Goal: Transaction & Acquisition: Purchase product/service

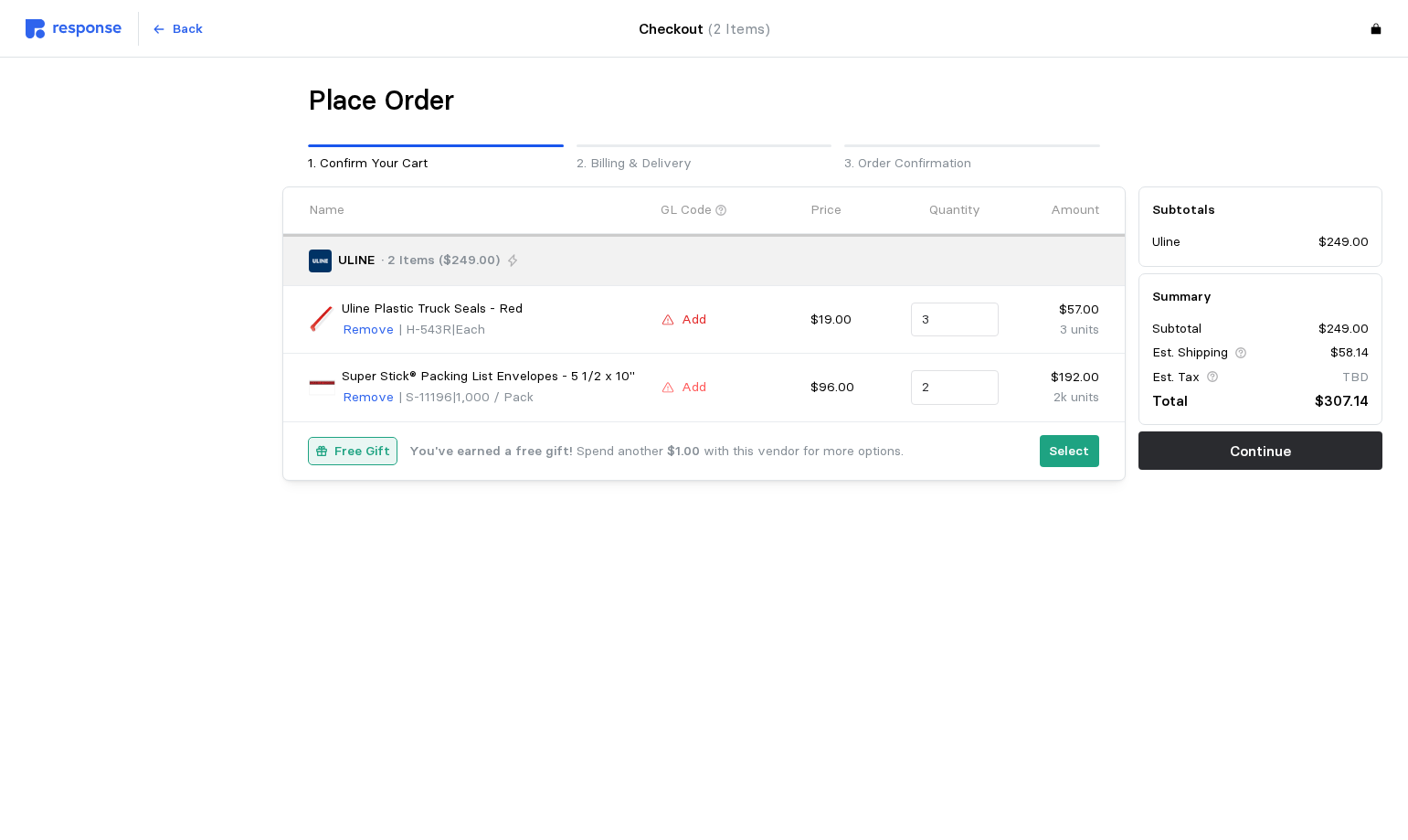
click at [678, 315] on button "Add" at bounding box center [683, 319] width 46 height 22
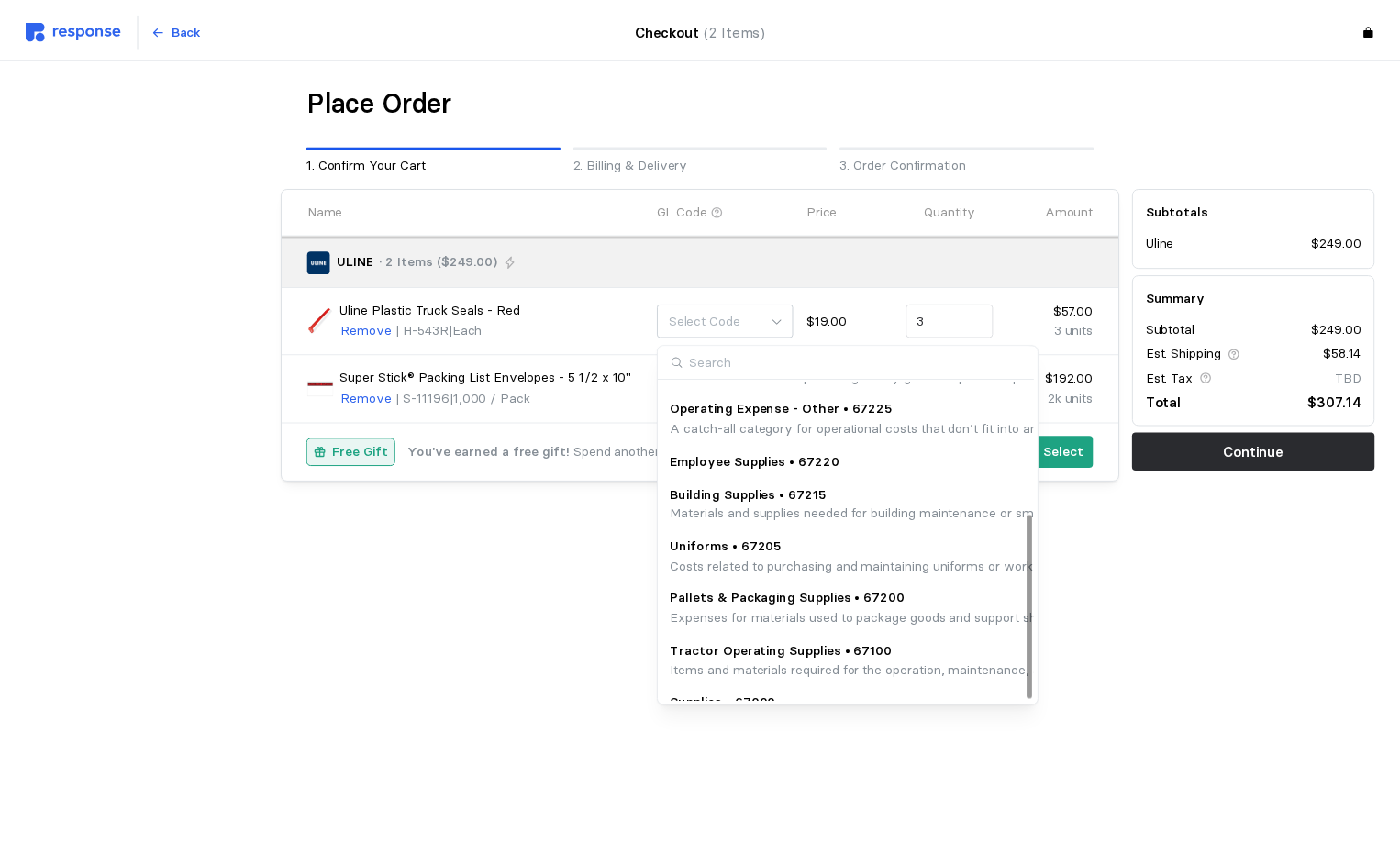
scroll to position [228, 0]
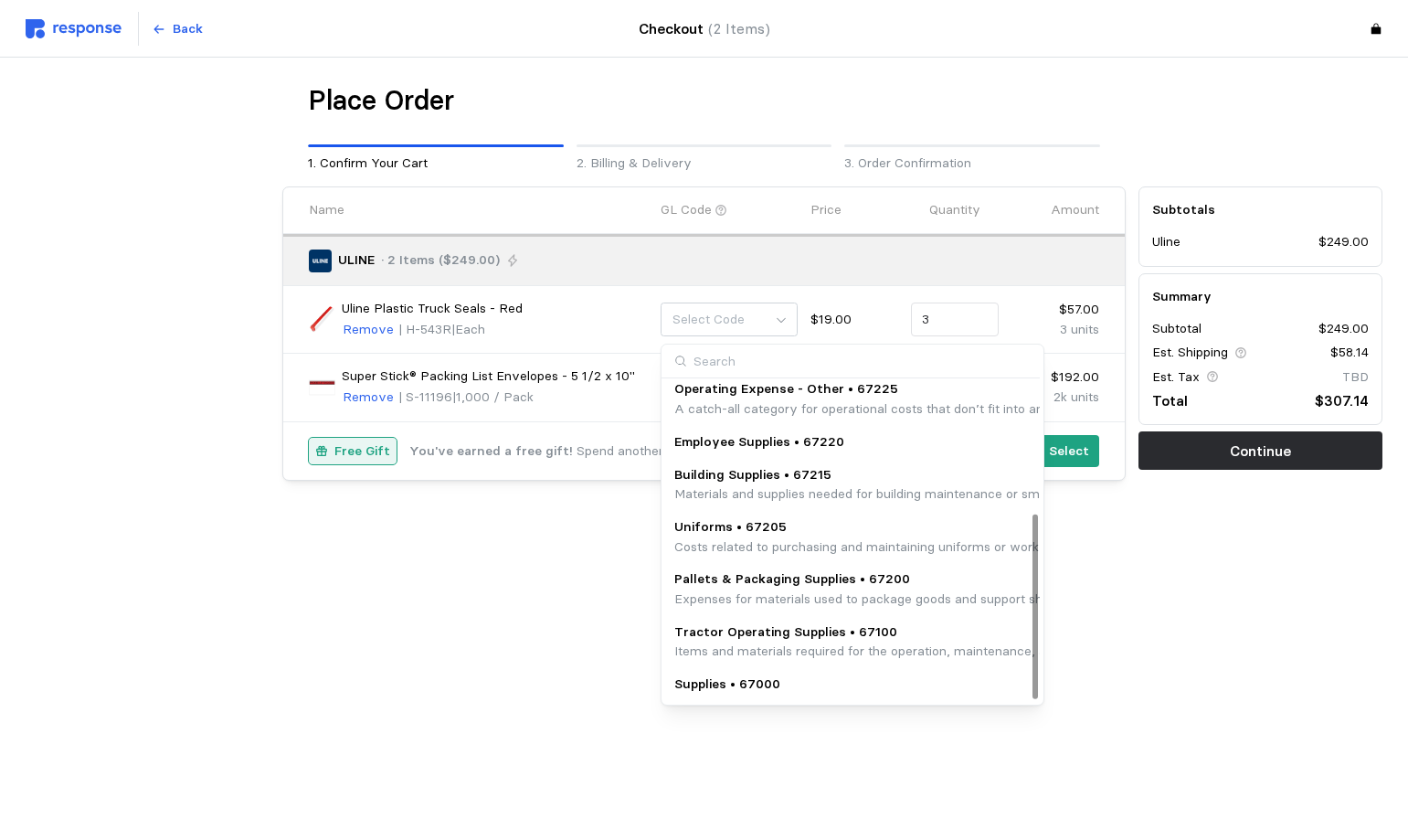
click at [754, 678] on p "Supplies • 67000" at bounding box center [728, 684] width 106 height 20
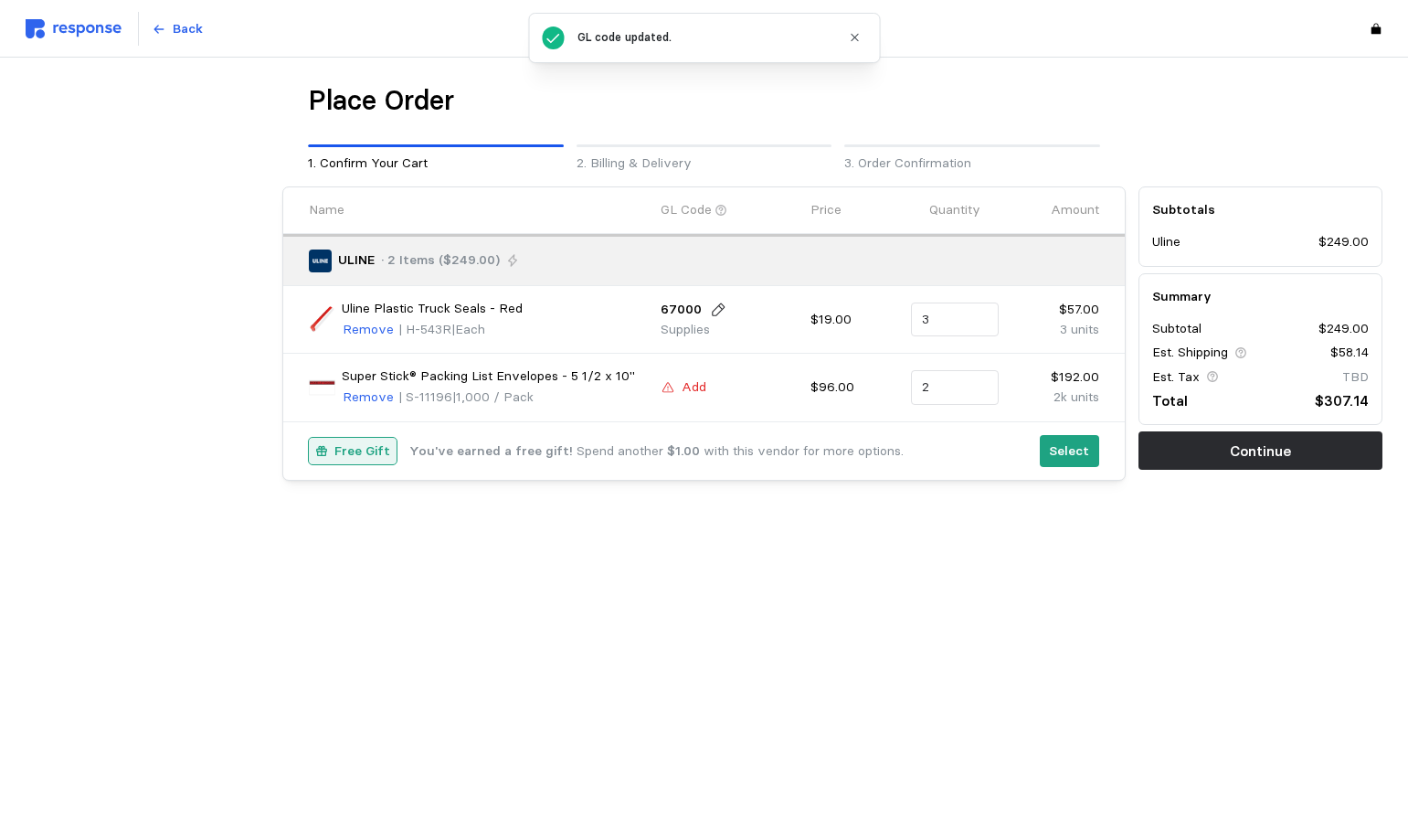
click at [689, 389] on p "Add" at bounding box center [694, 387] width 25 height 20
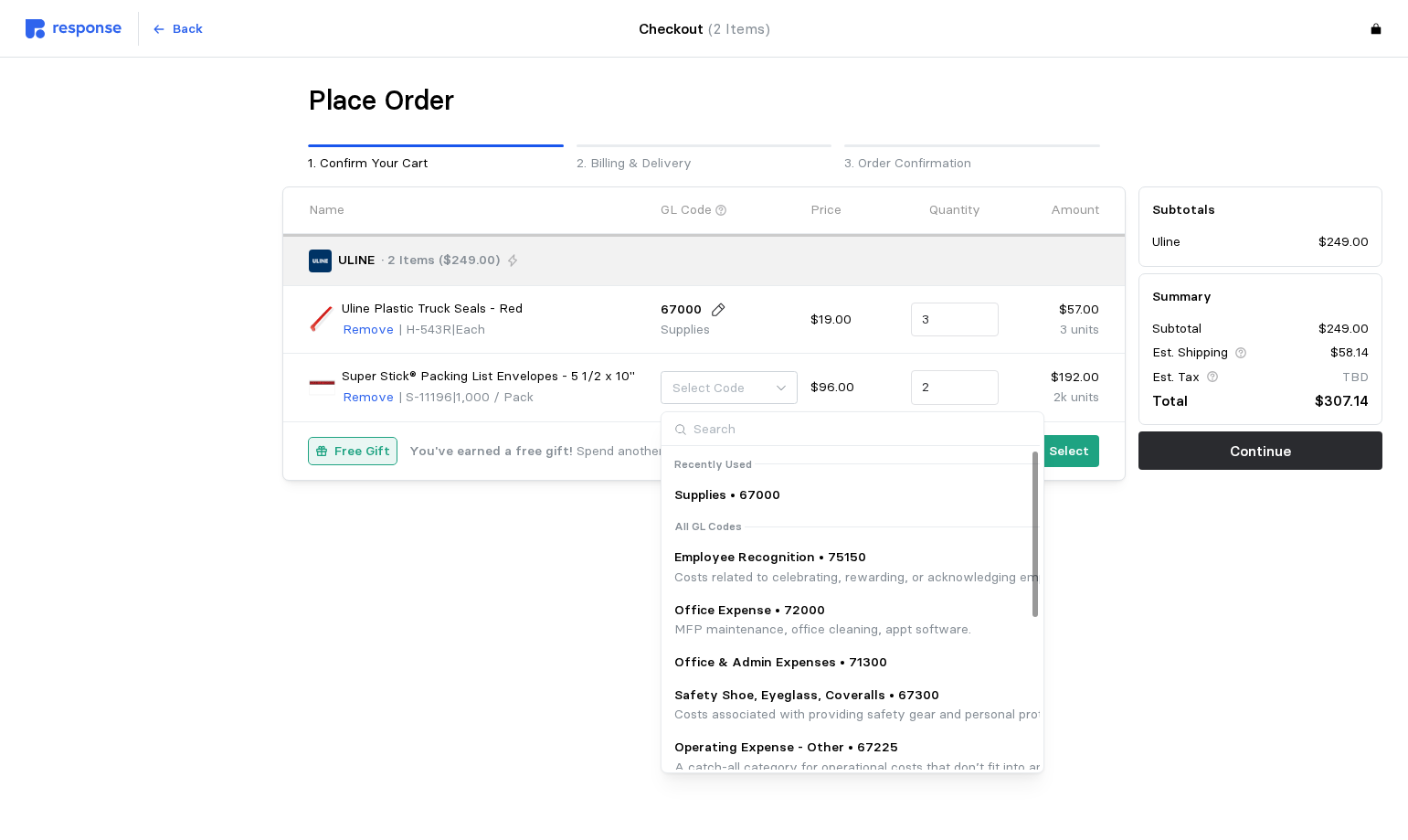
click at [731, 490] on p "Supplies • 67000" at bounding box center [728, 495] width 106 height 20
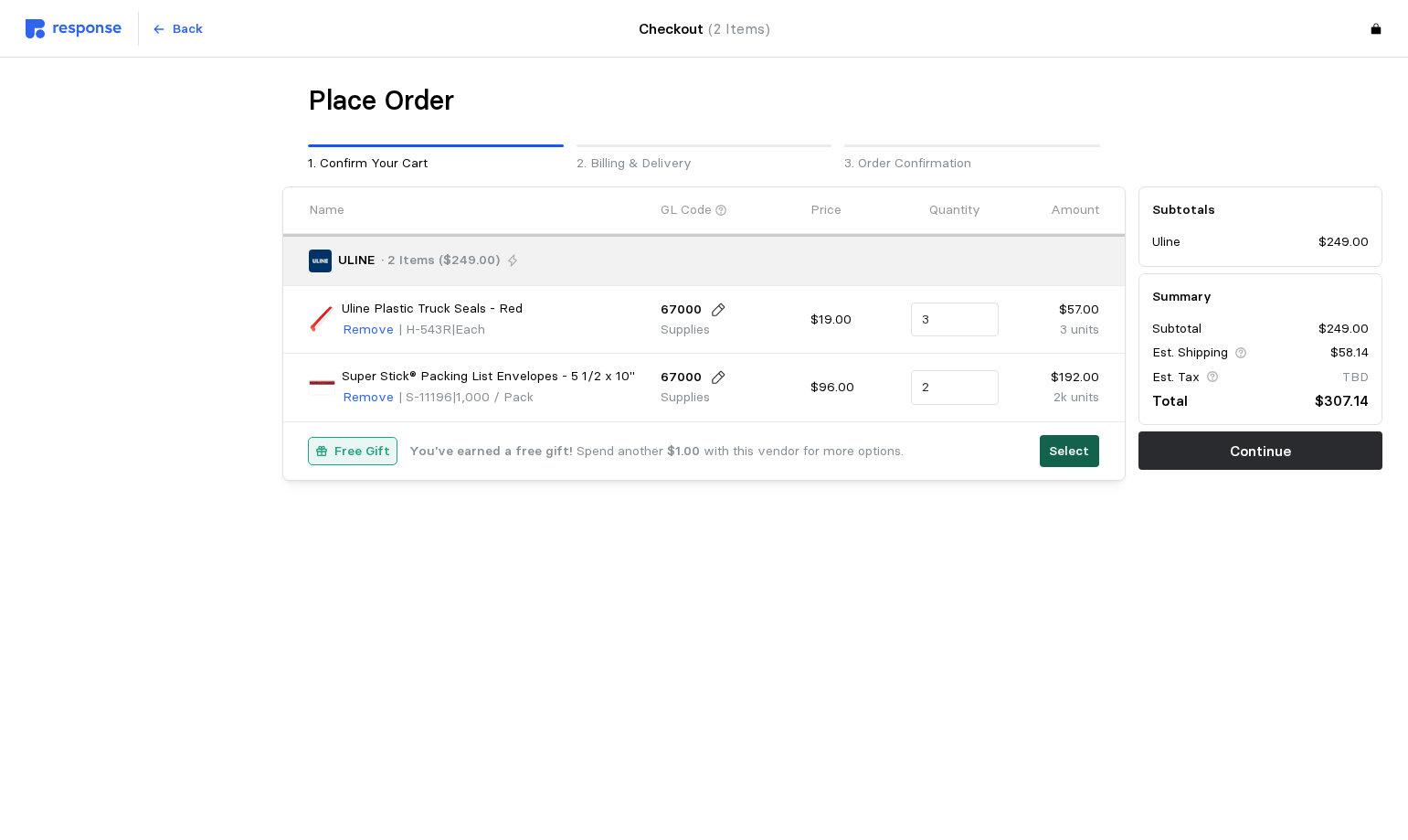
click at [1053, 454] on p "Select" at bounding box center [1069, 450] width 40 height 20
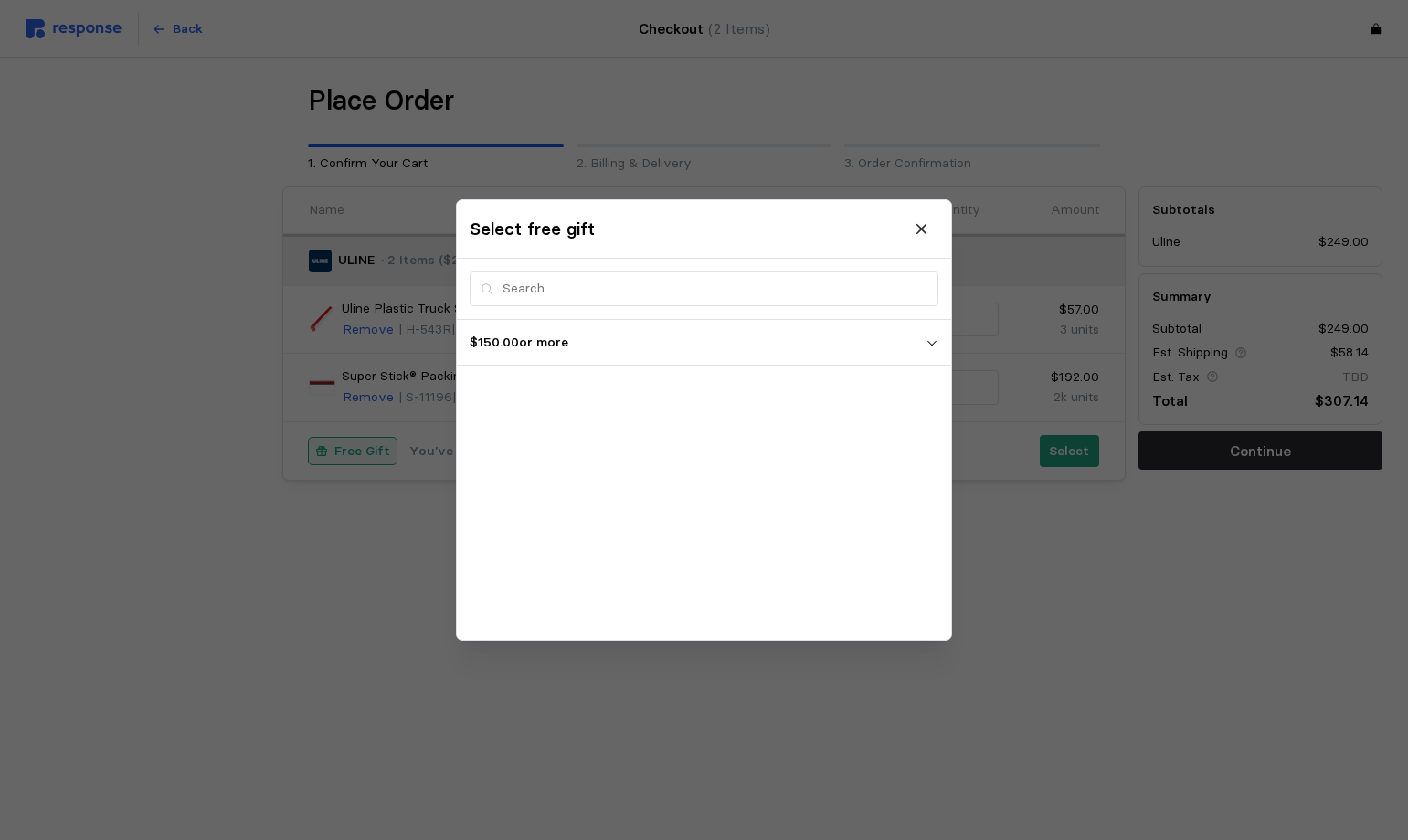
click at [914, 345] on p "$150.00 or more" at bounding box center [697, 342] width 456 height 20
click at [921, 230] on icon at bounding box center [923, 229] width 10 height 10
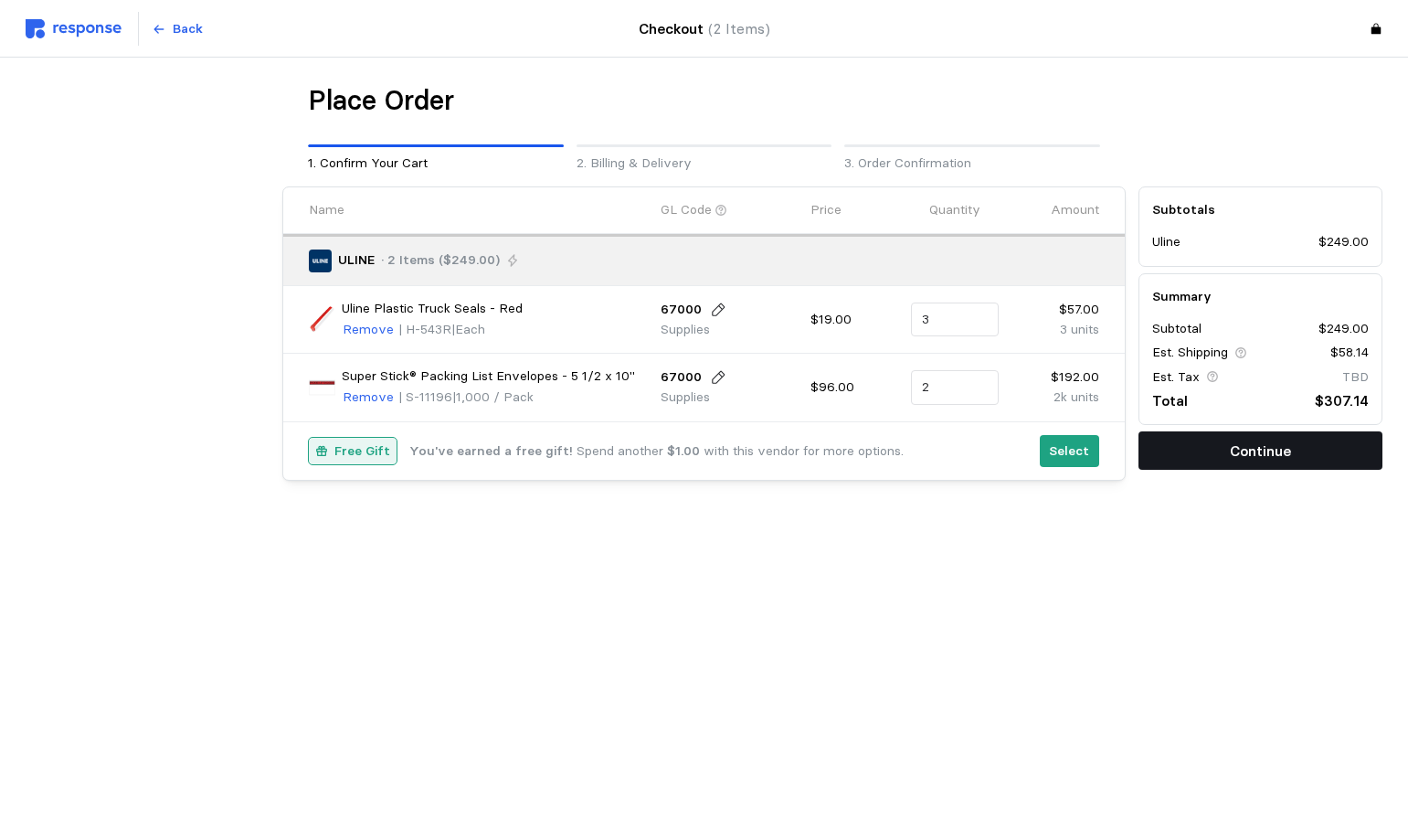
click at [1254, 437] on button "Continue" at bounding box center [1260, 450] width 244 height 39
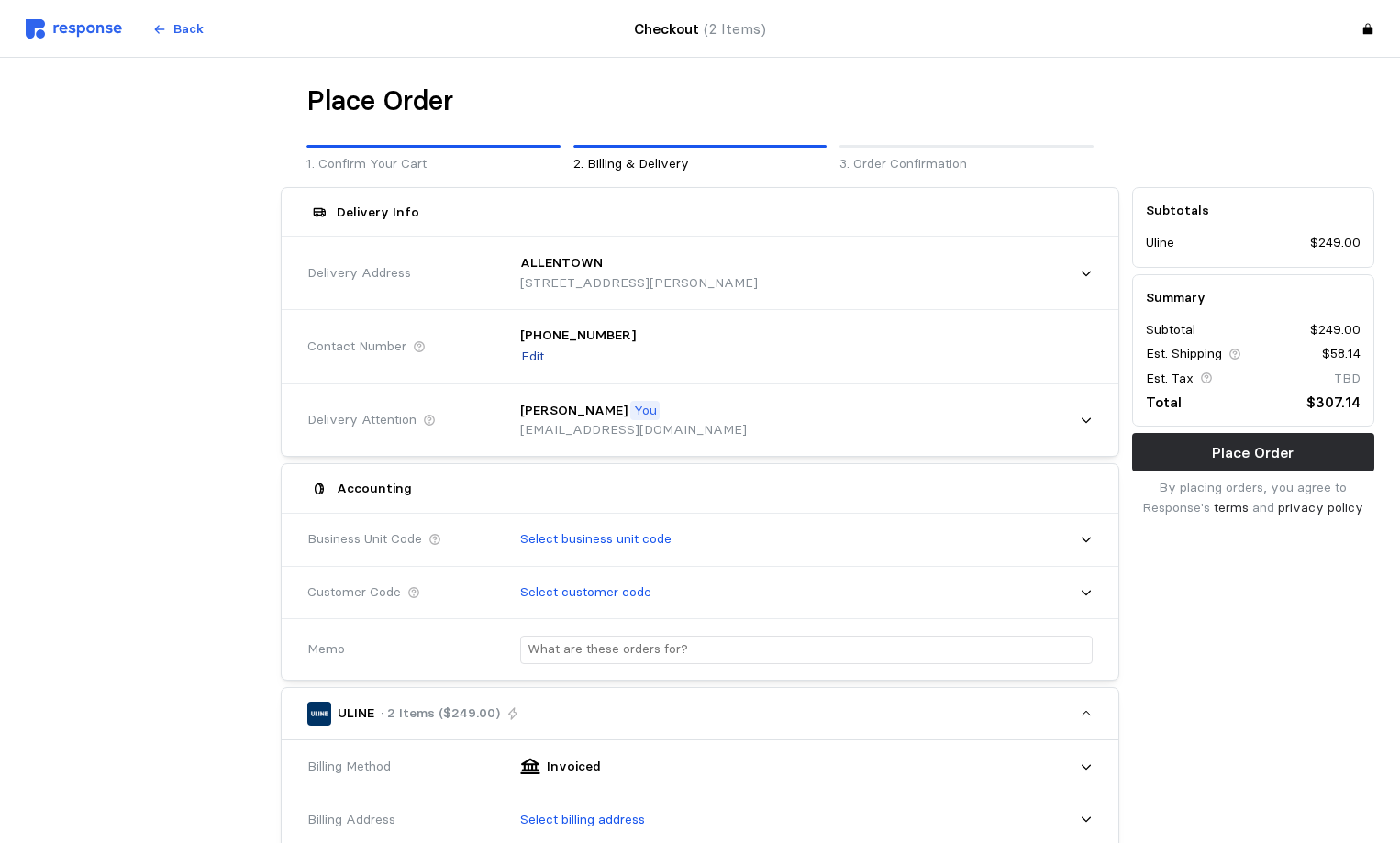
click at [540, 361] on p "Edit" at bounding box center [533, 356] width 23 height 20
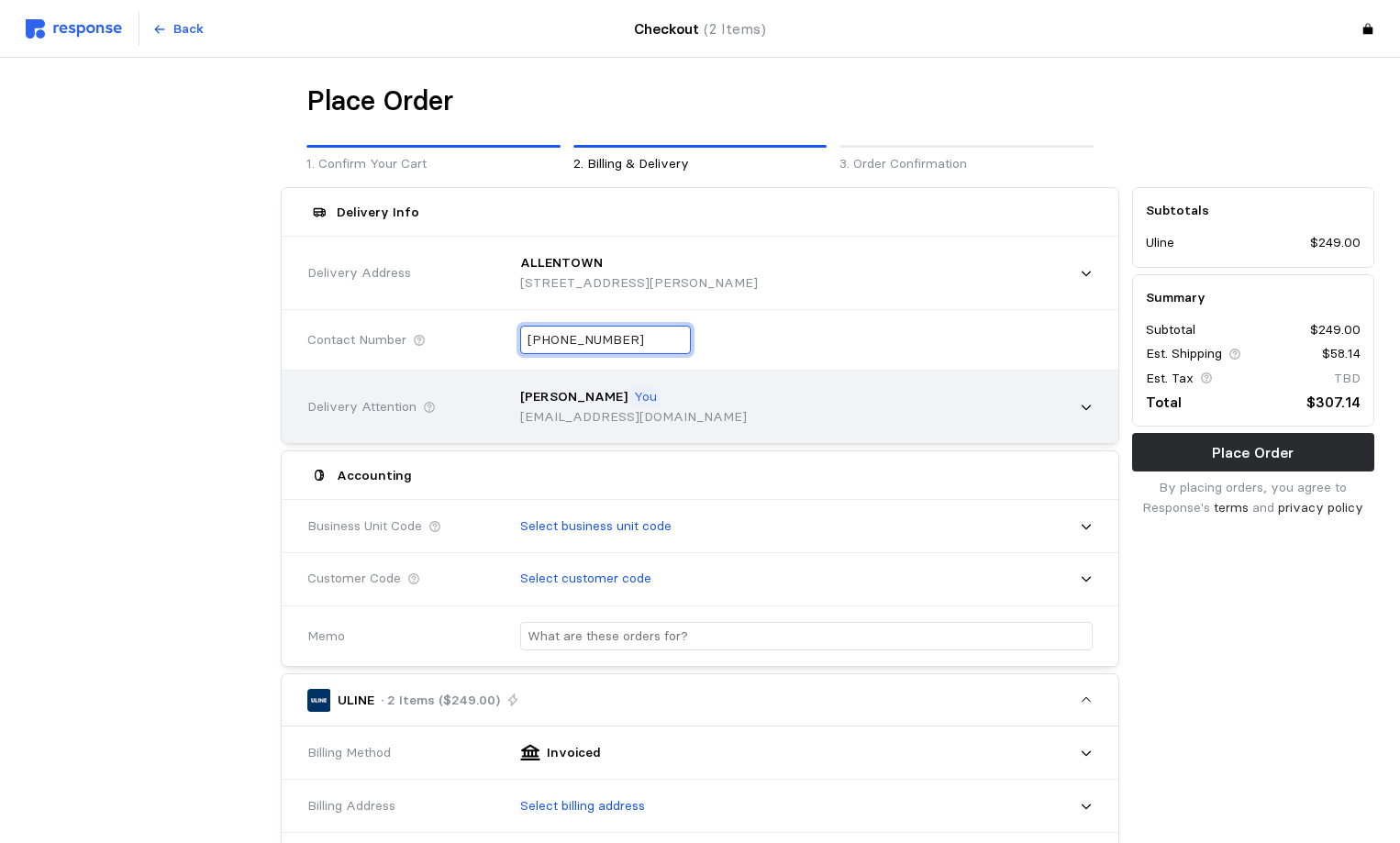
drag, startPoint x: 635, startPoint y: 339, endPoint x: 401, endPoint y: 367, distance: 235.7
click at [417, 353] on div "Contact Number [PHONE_NUMBER]" at bounding box center [700, 340] width 798 height 67
type input "+6 ( ) -"
type input "[PHONE_NUMBER]"
click at [634, 400] on p "You" at bounding box center [645, 397] width 23 height 20
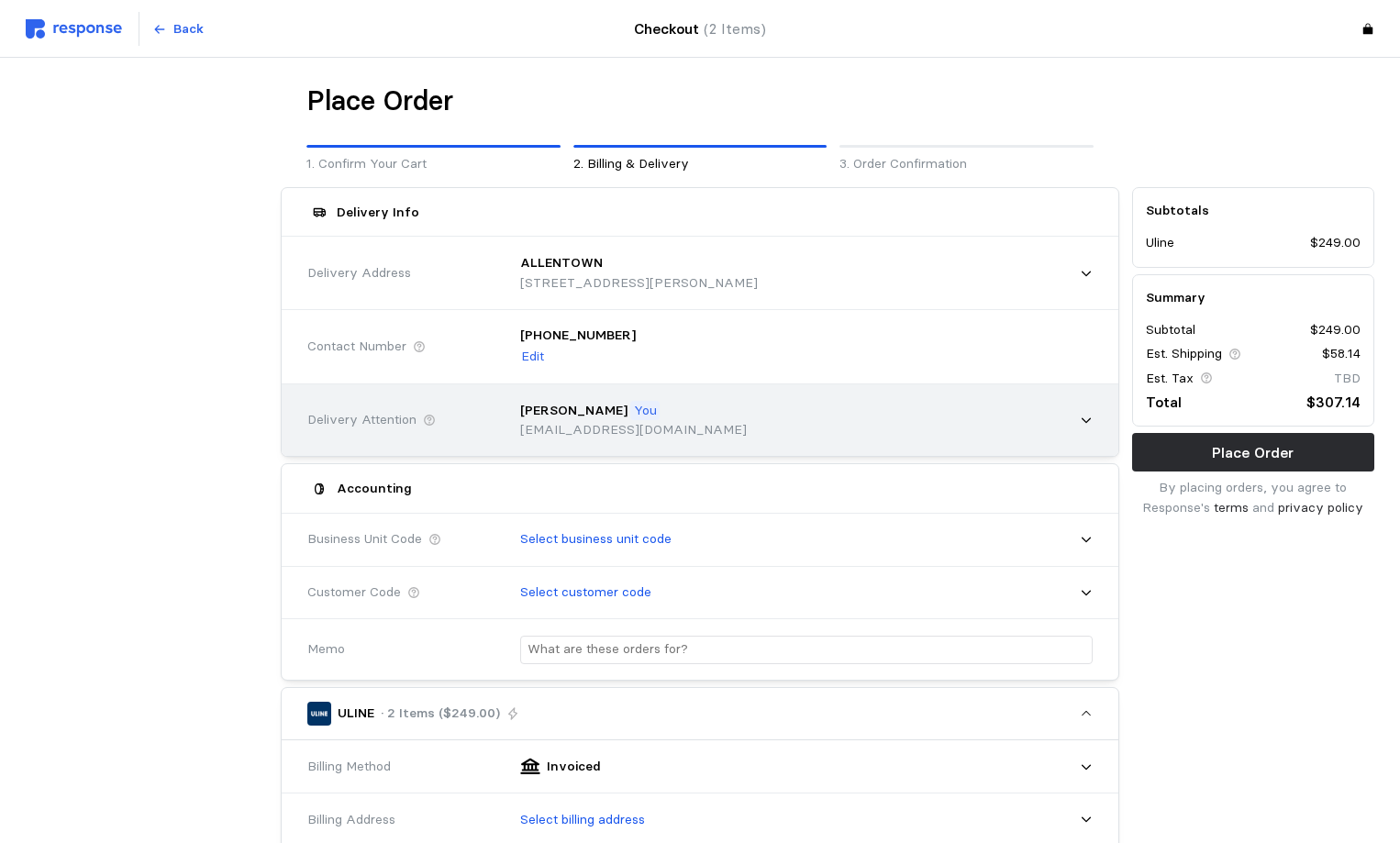
click at [477, 435] on div "Delivery Attention" at bounding box center [401, 420] width 199 height 33
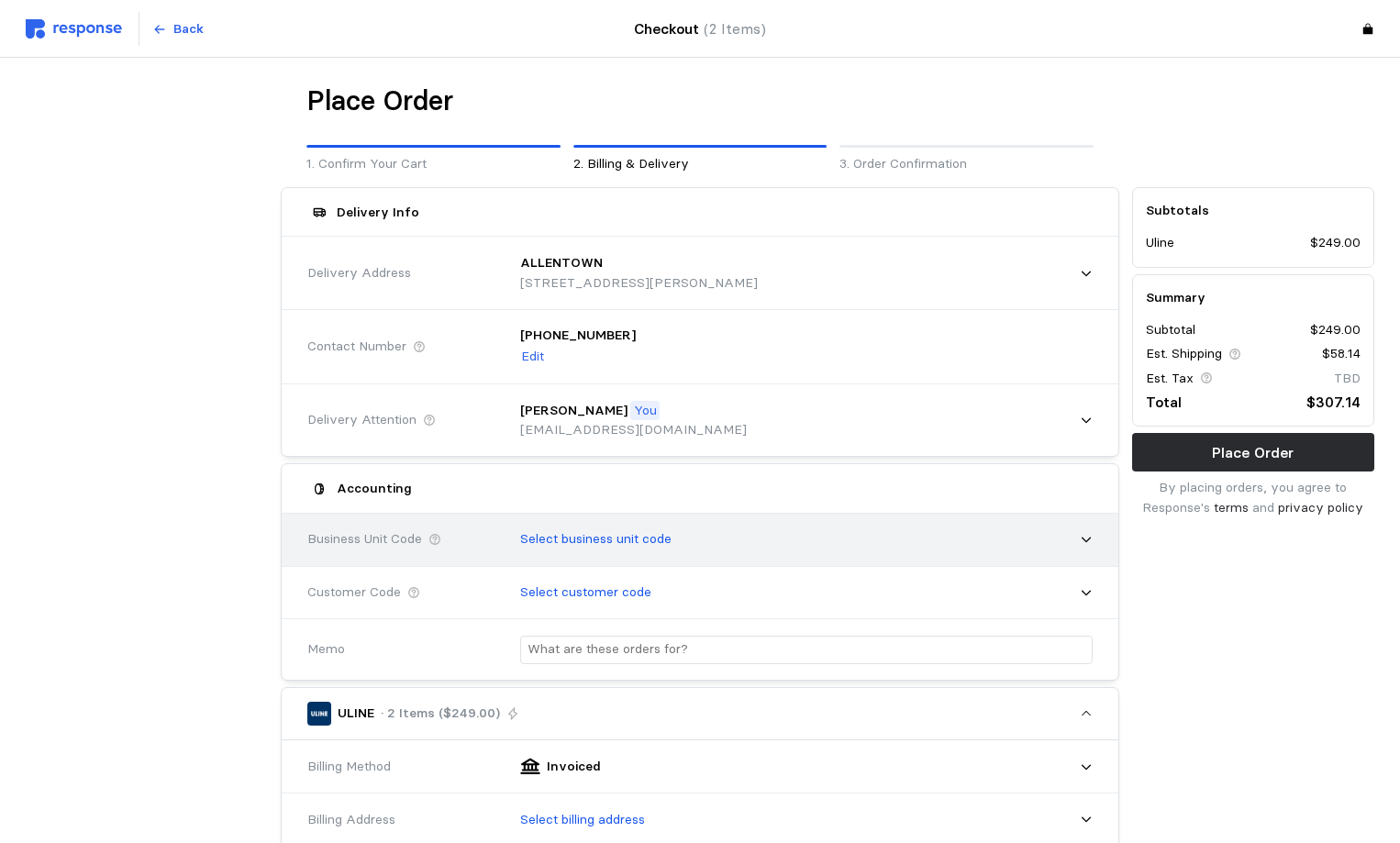
click at [579, 542] on p "Select business unit code" at bounding box center [596, 538] width 151 height 20
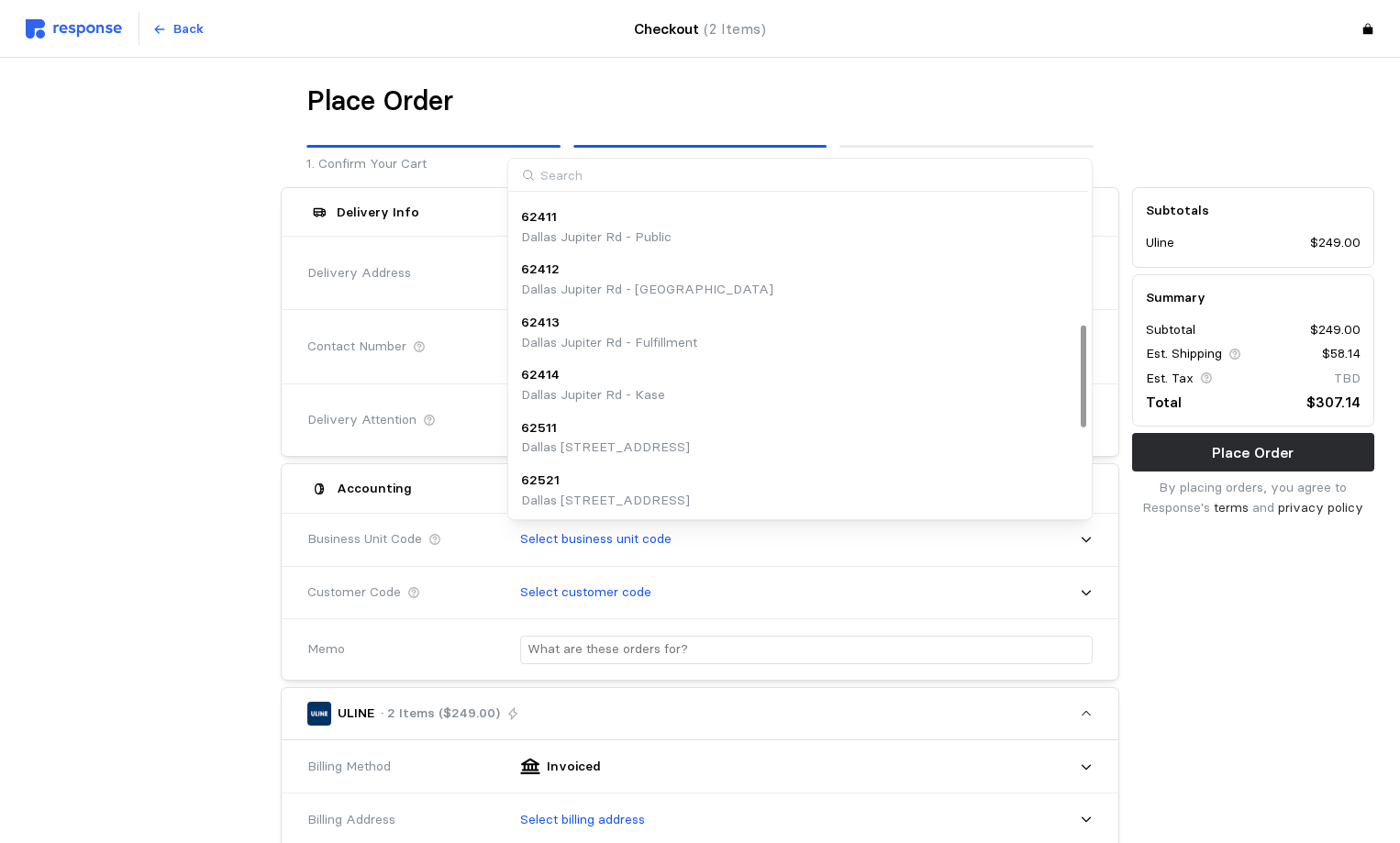
scroll to position [0, 0]
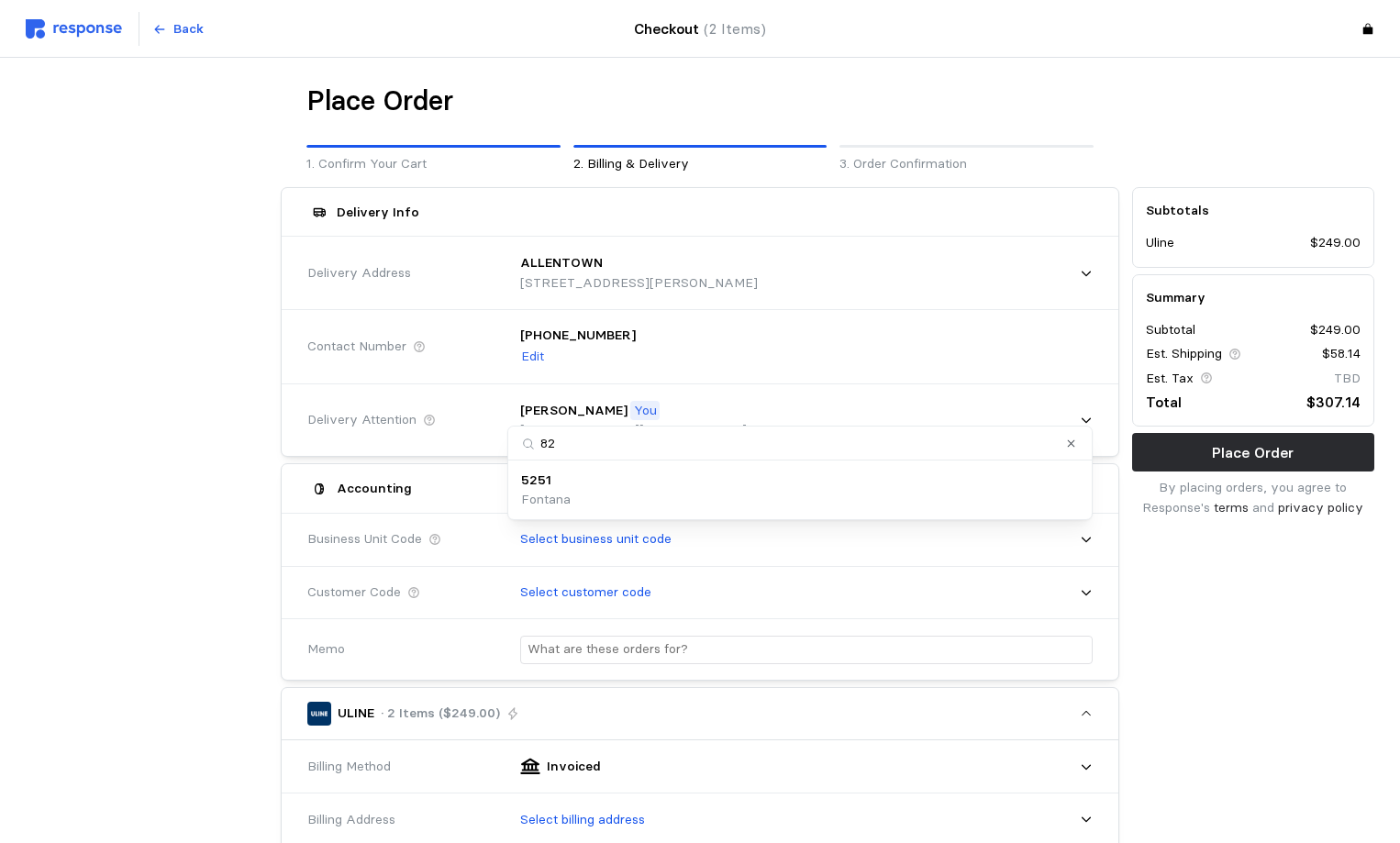
type input "8"
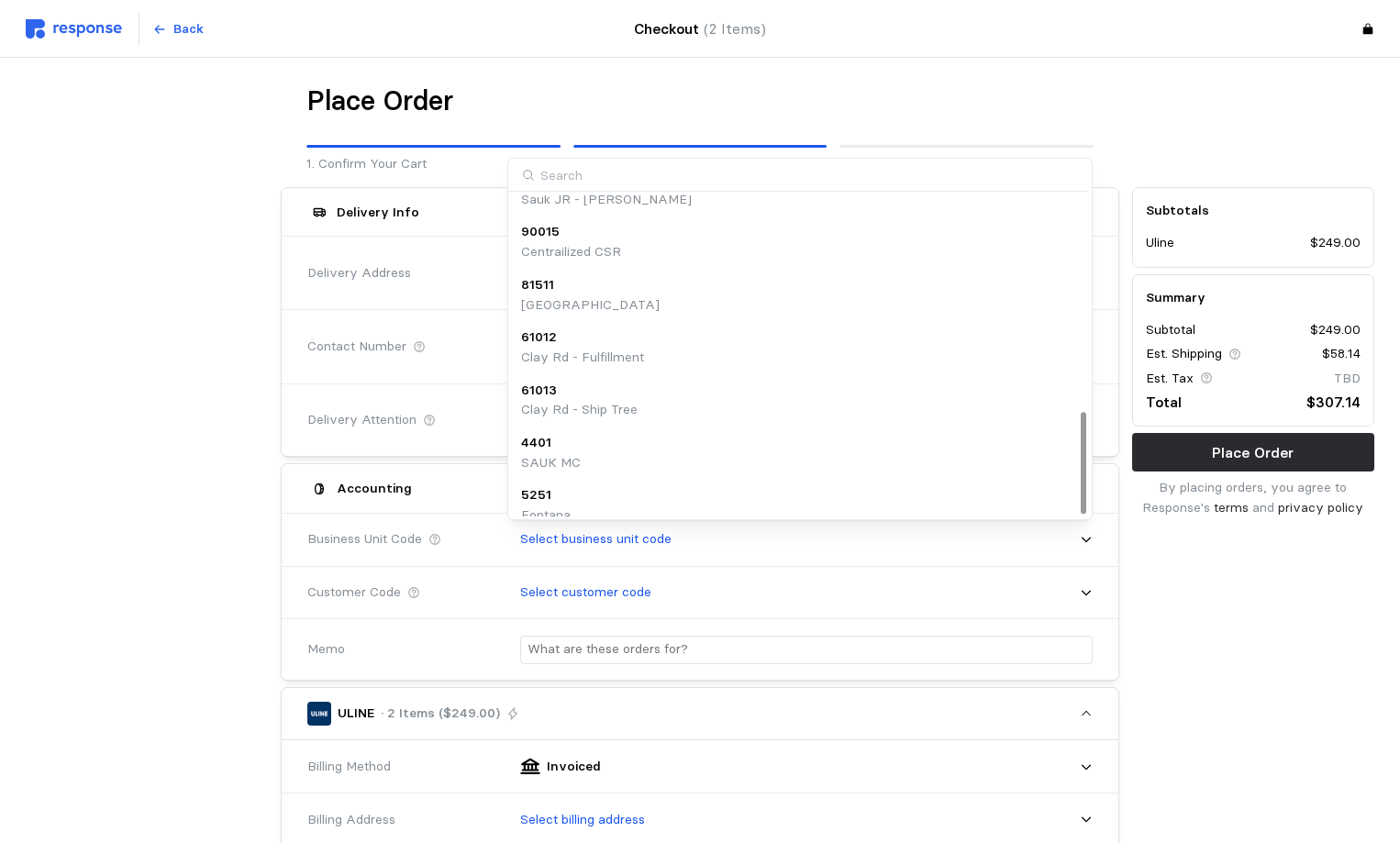
scroll to position [679, 0]
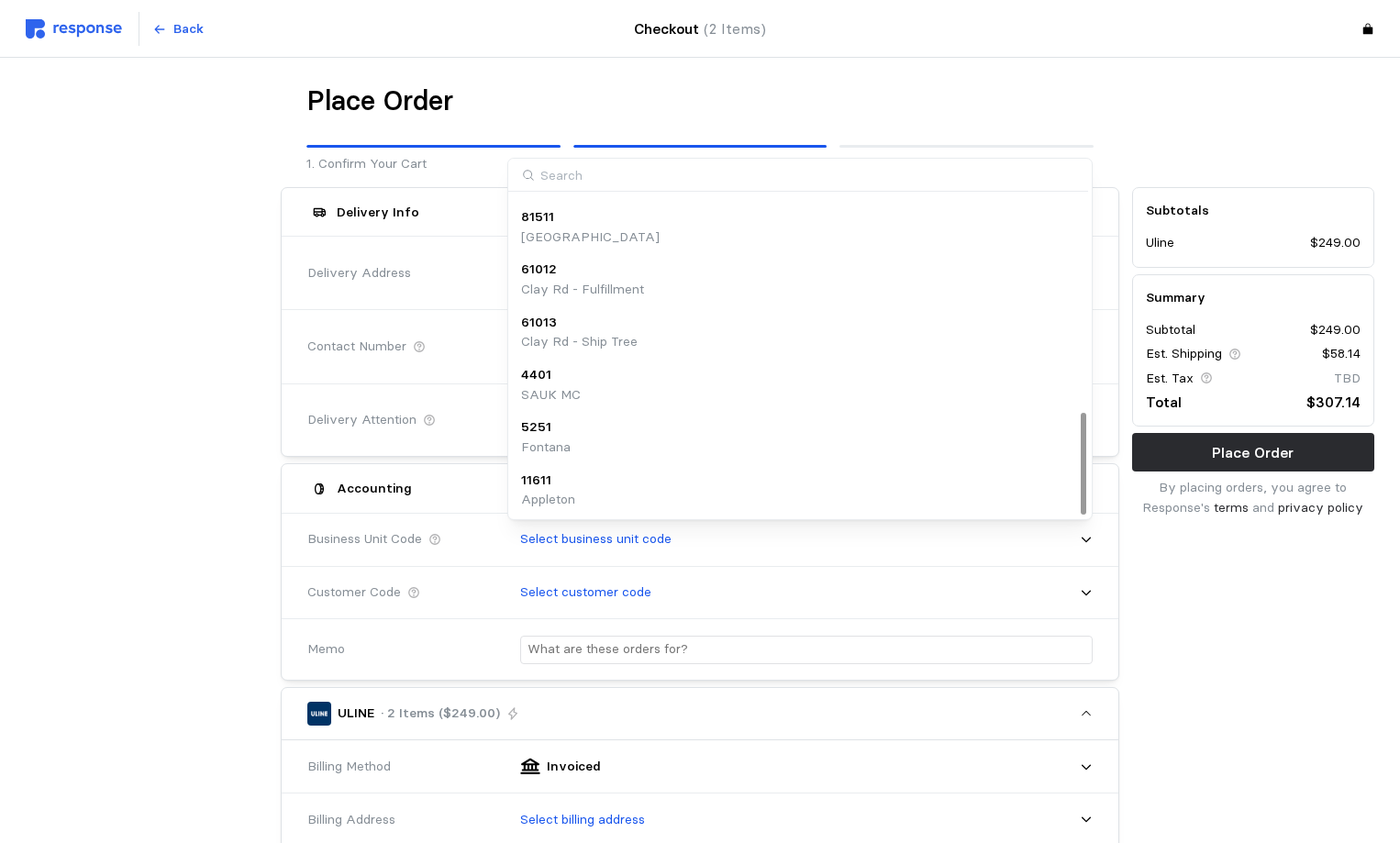
click at [549, 486] on p "11611" at bounding box center [537, 479] width 30 height 20
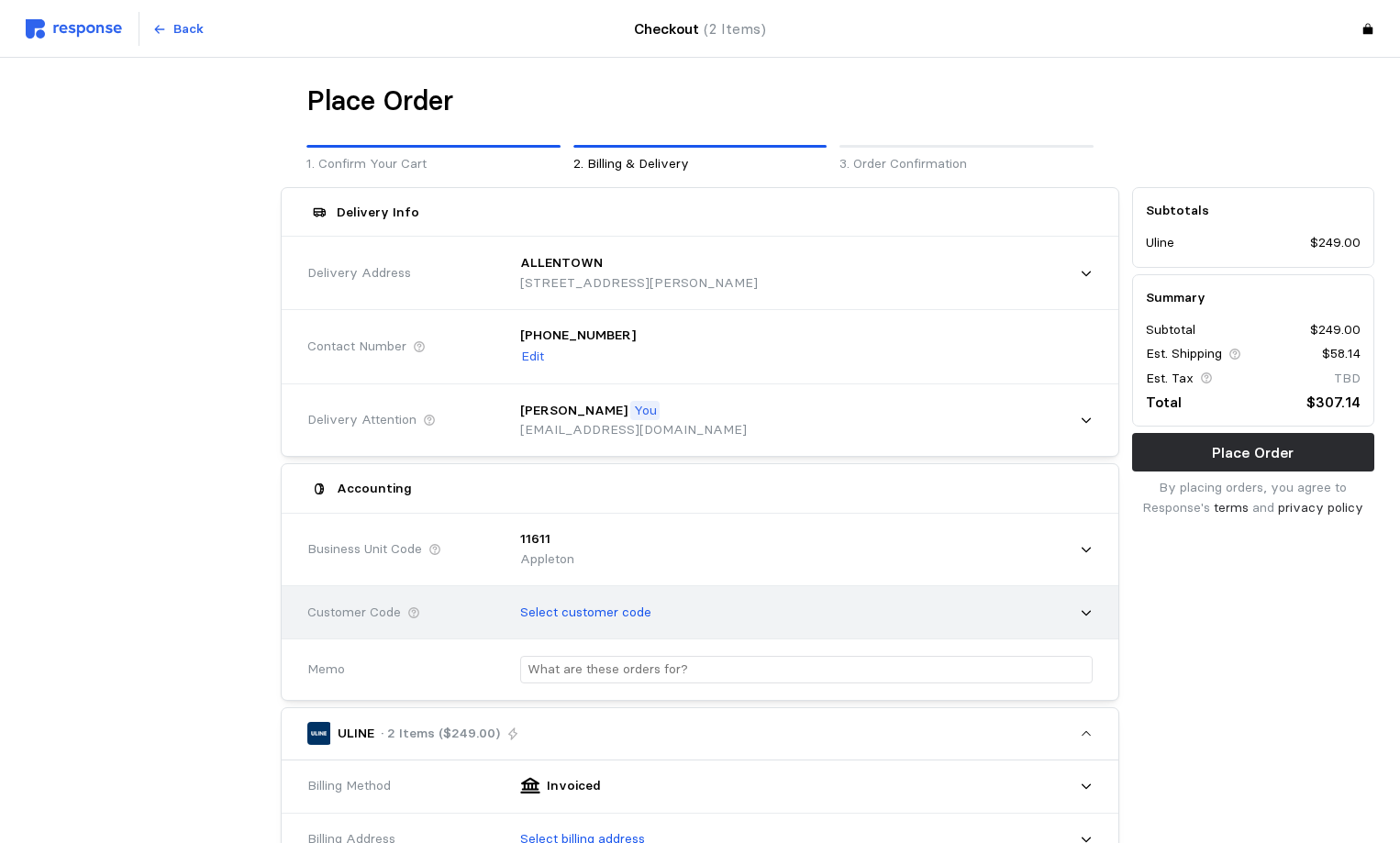
click at [596, 606] on p "Select customer code" at bounding box center [586, 612] width 131 height 20
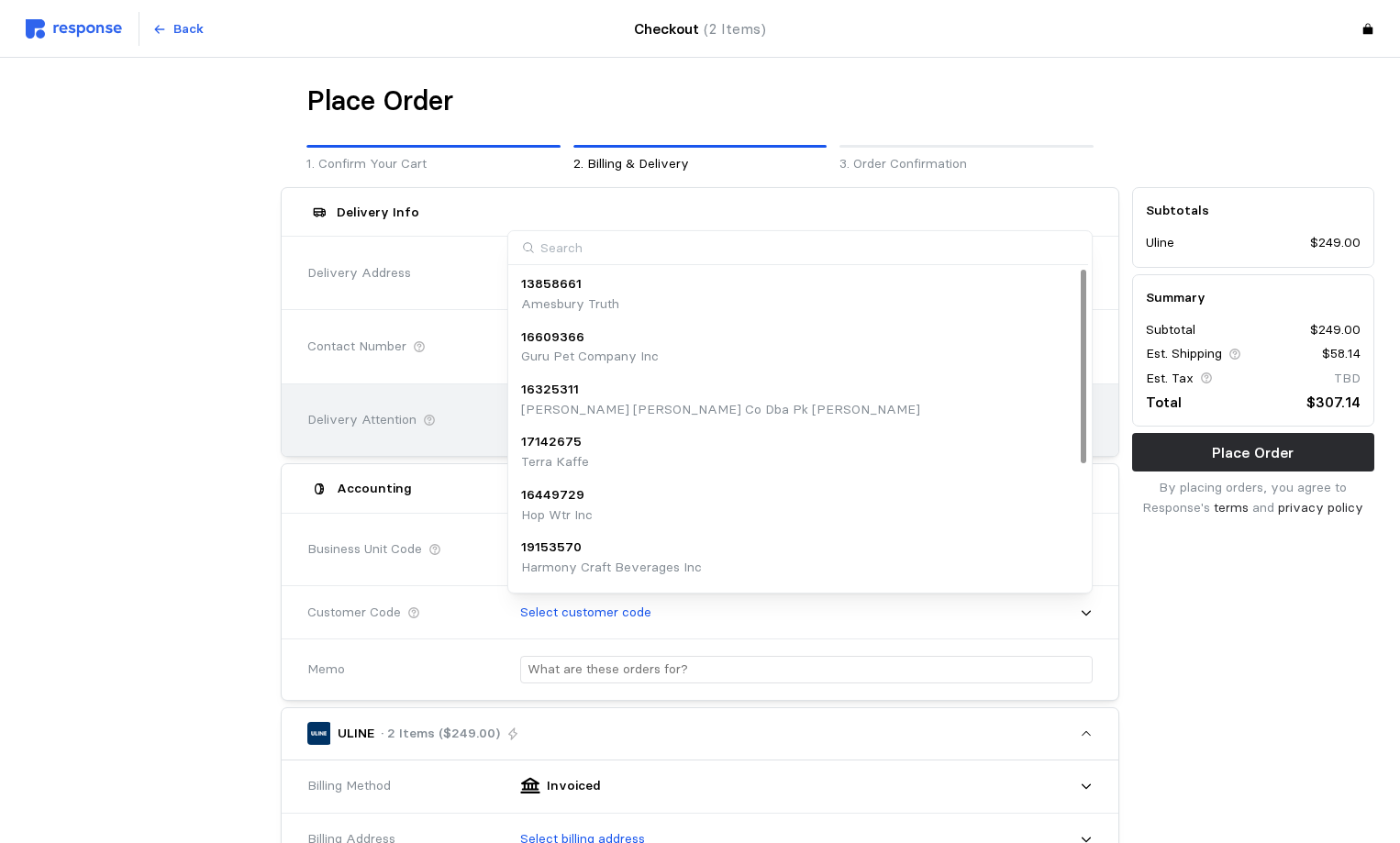
click at [463, 431] on div "Delivery Attention" at bounding box center [401, 420] width 199 height 33
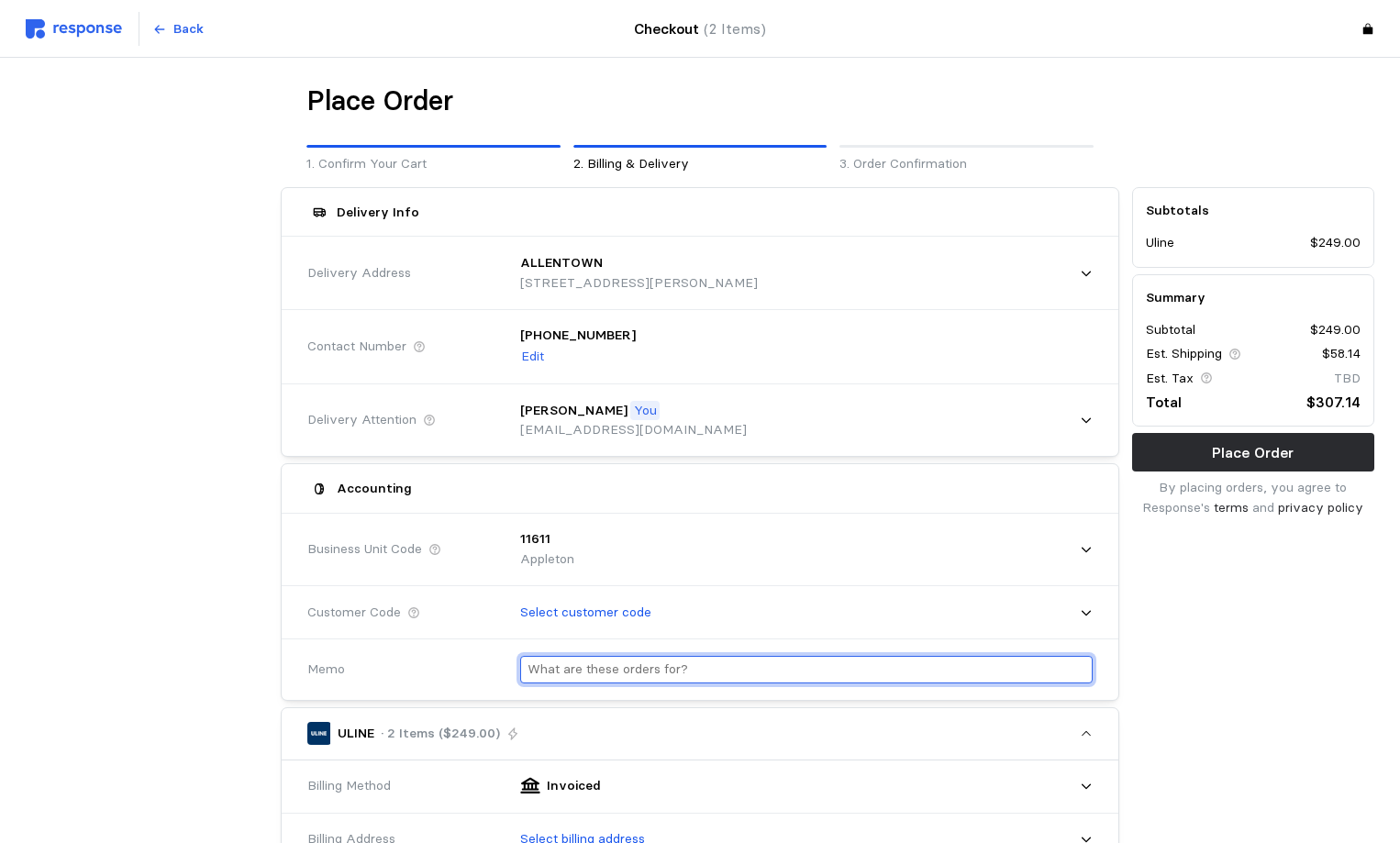
click at [575, 663] on input "text" at bounding box center [805, 669] width 558 height 27
type input "a"
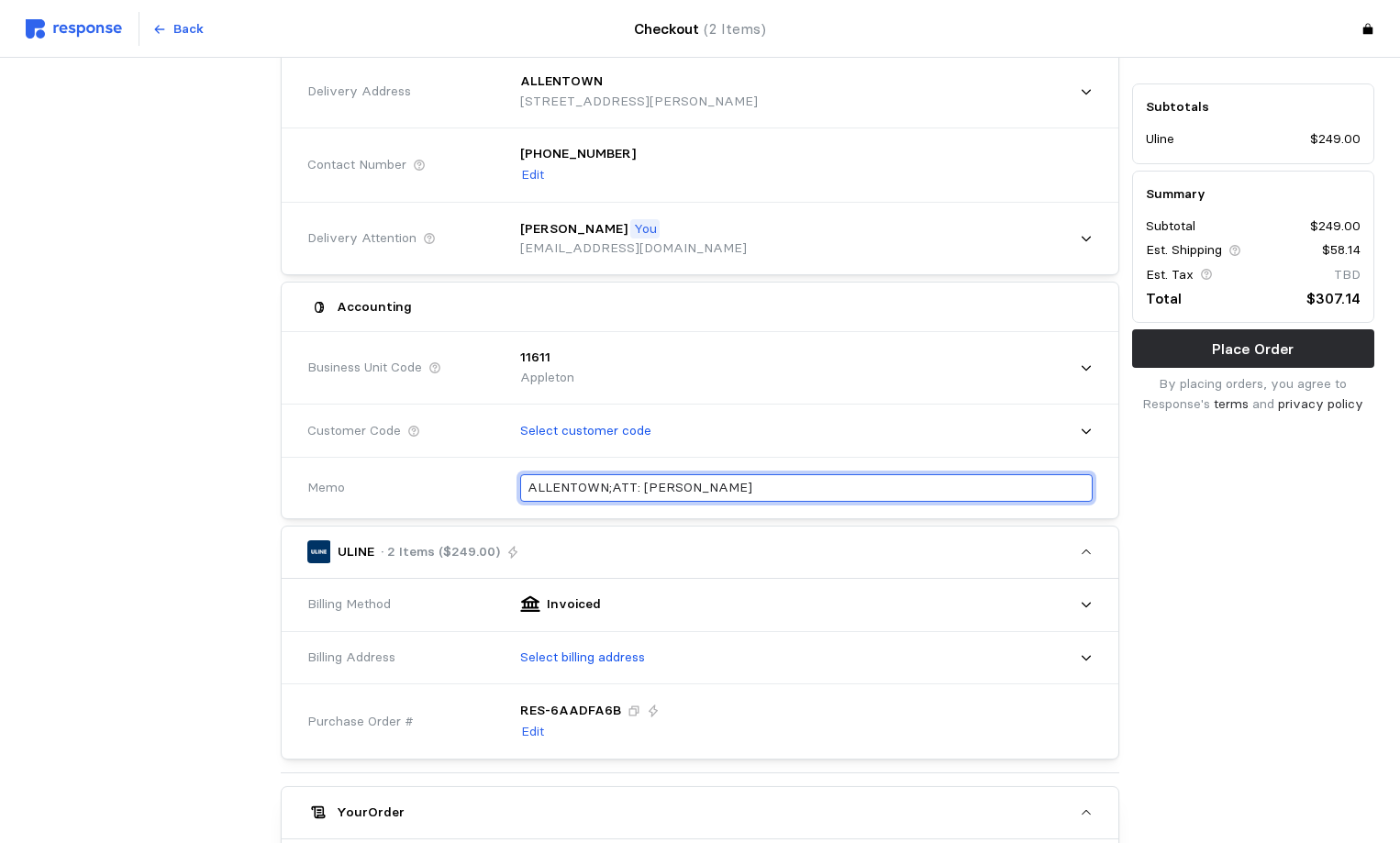
scroll to position [183, 0]
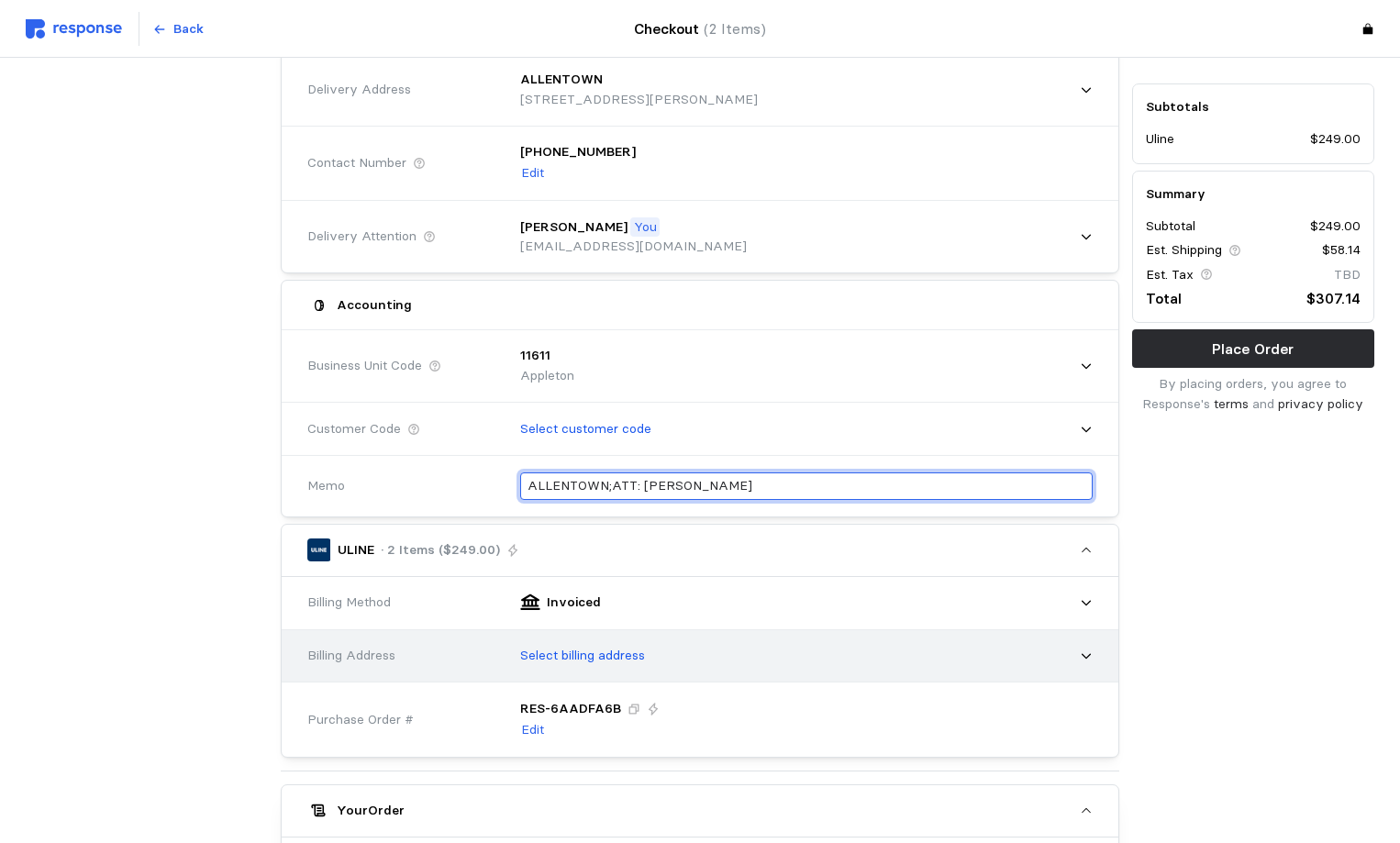
type input "ALLENTOWN;ATT: JACKIE D."
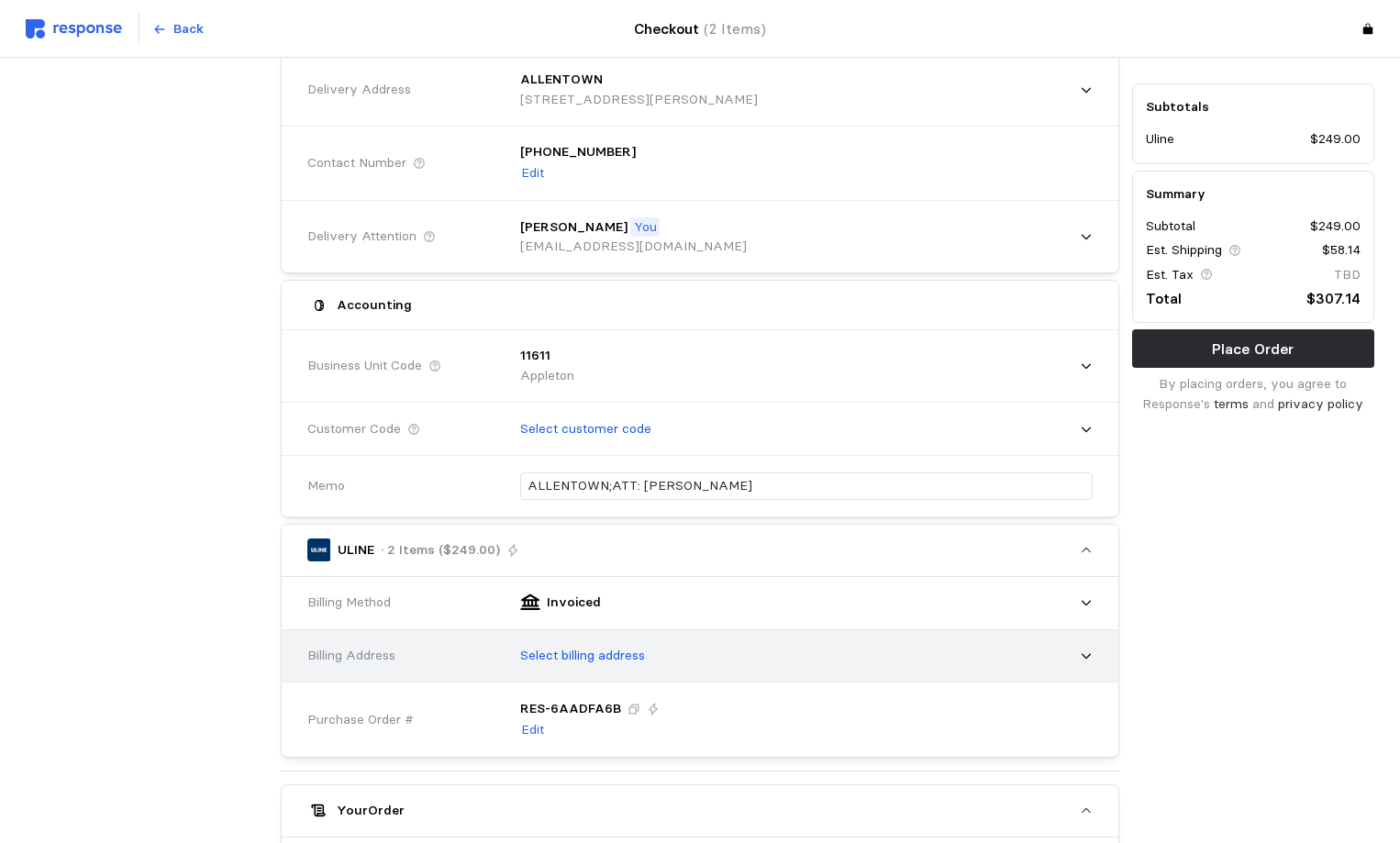
click at [581, 655] on p "Select billing address" at bounding box center [582, 655] width 124 height 20
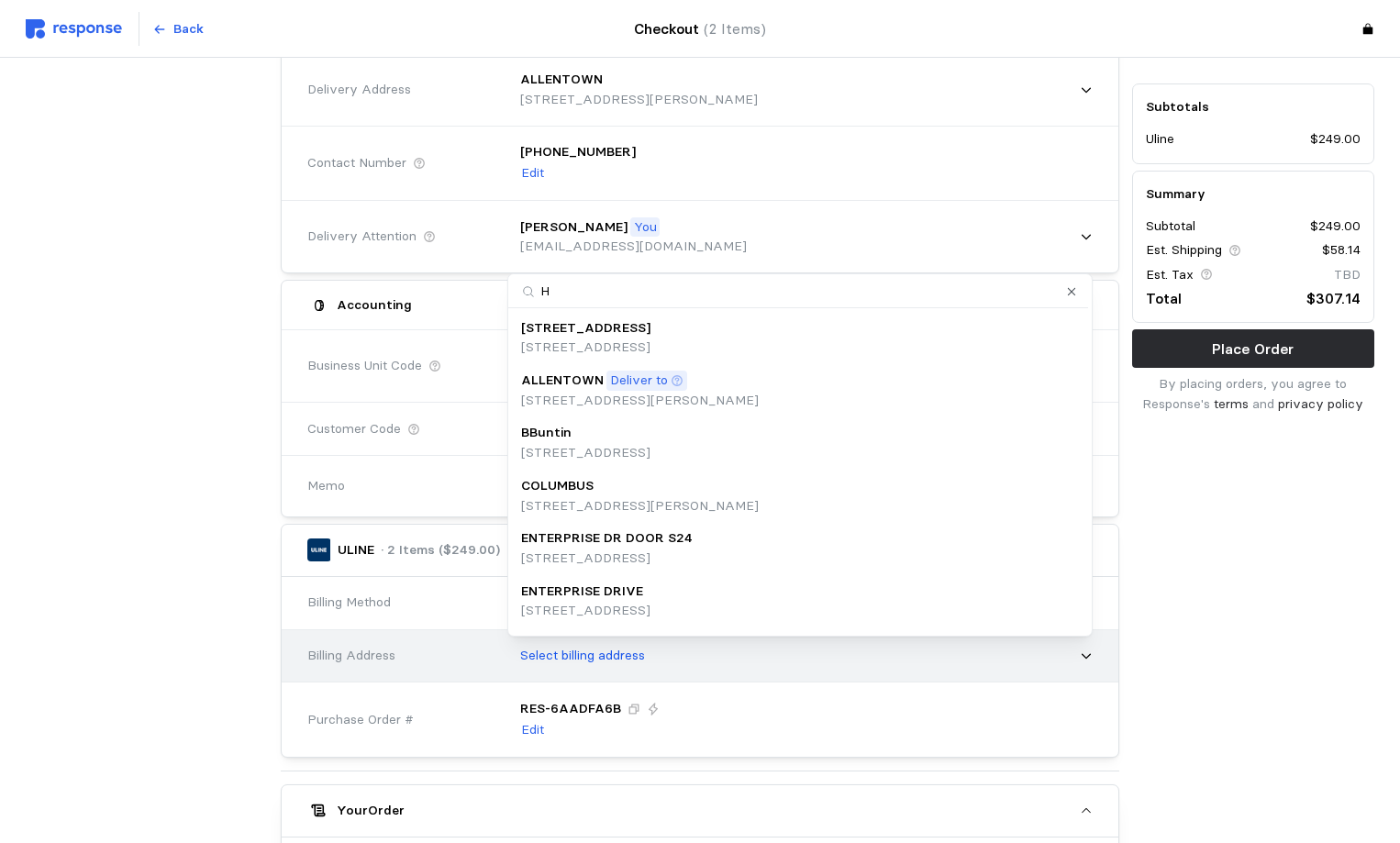
type input "HO"
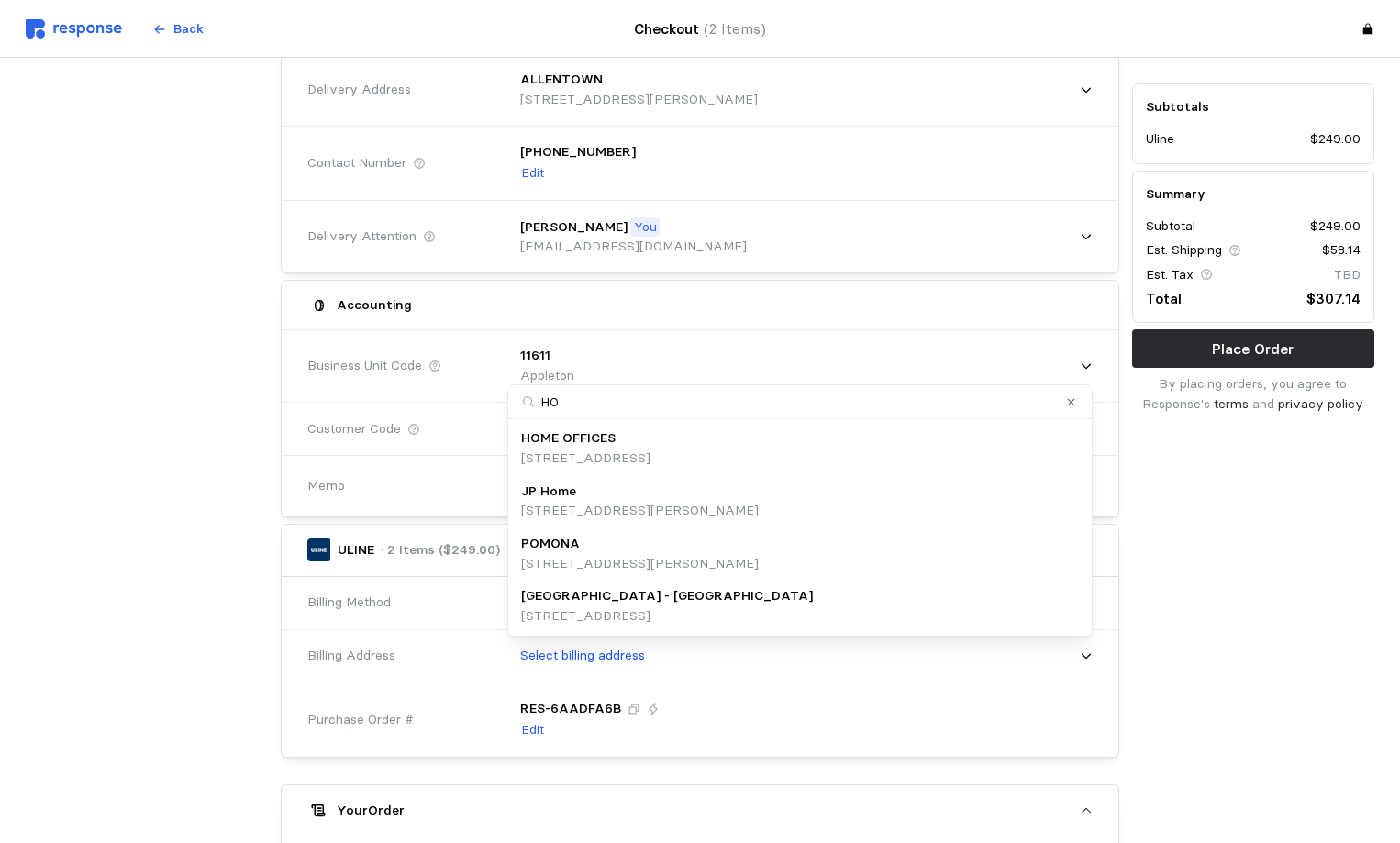
click at [617, 459] on p "[STREET_ADDRESS]" at bounding box center [586, 458] width 129 height 20
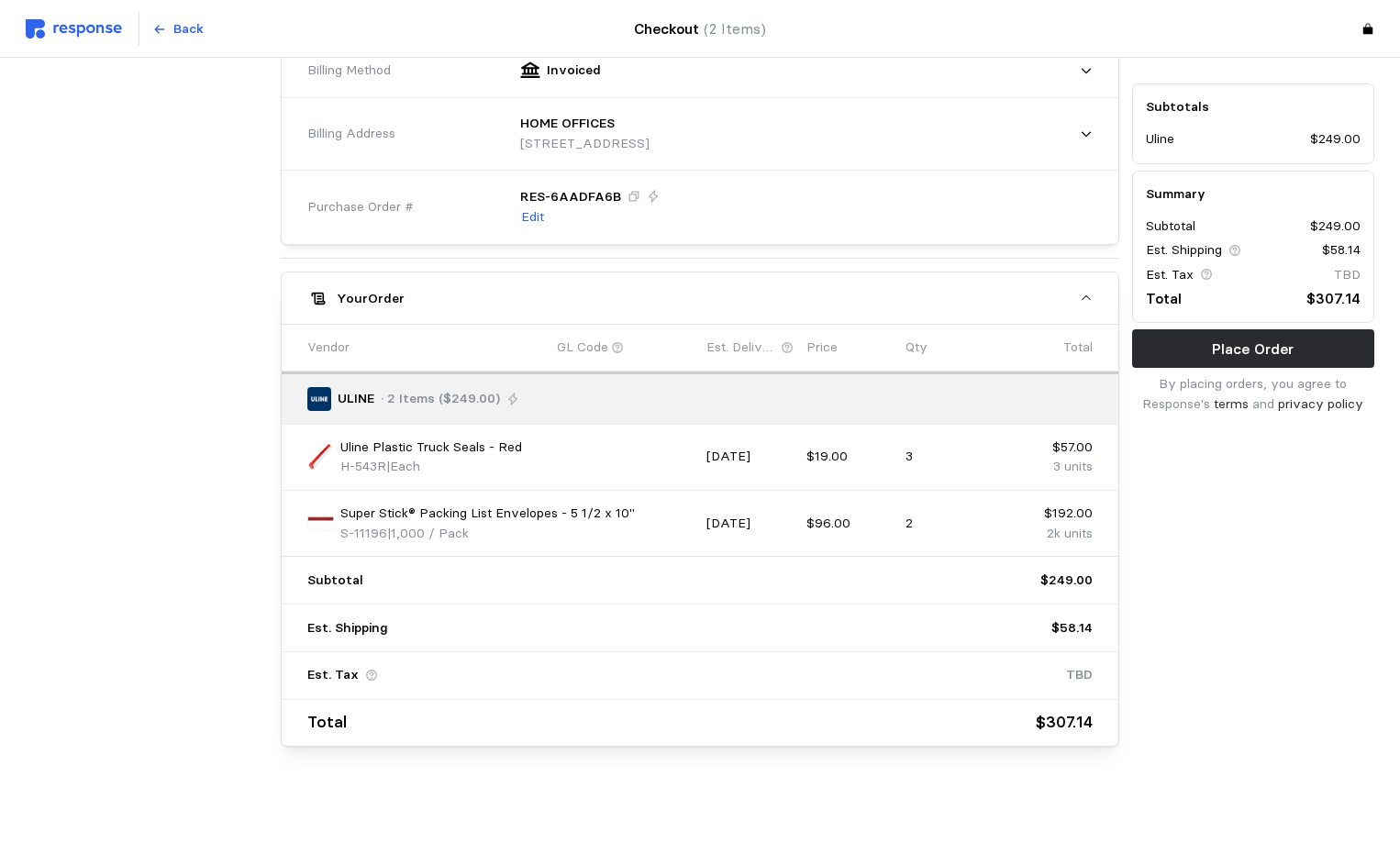
scroll to position [721, 0]
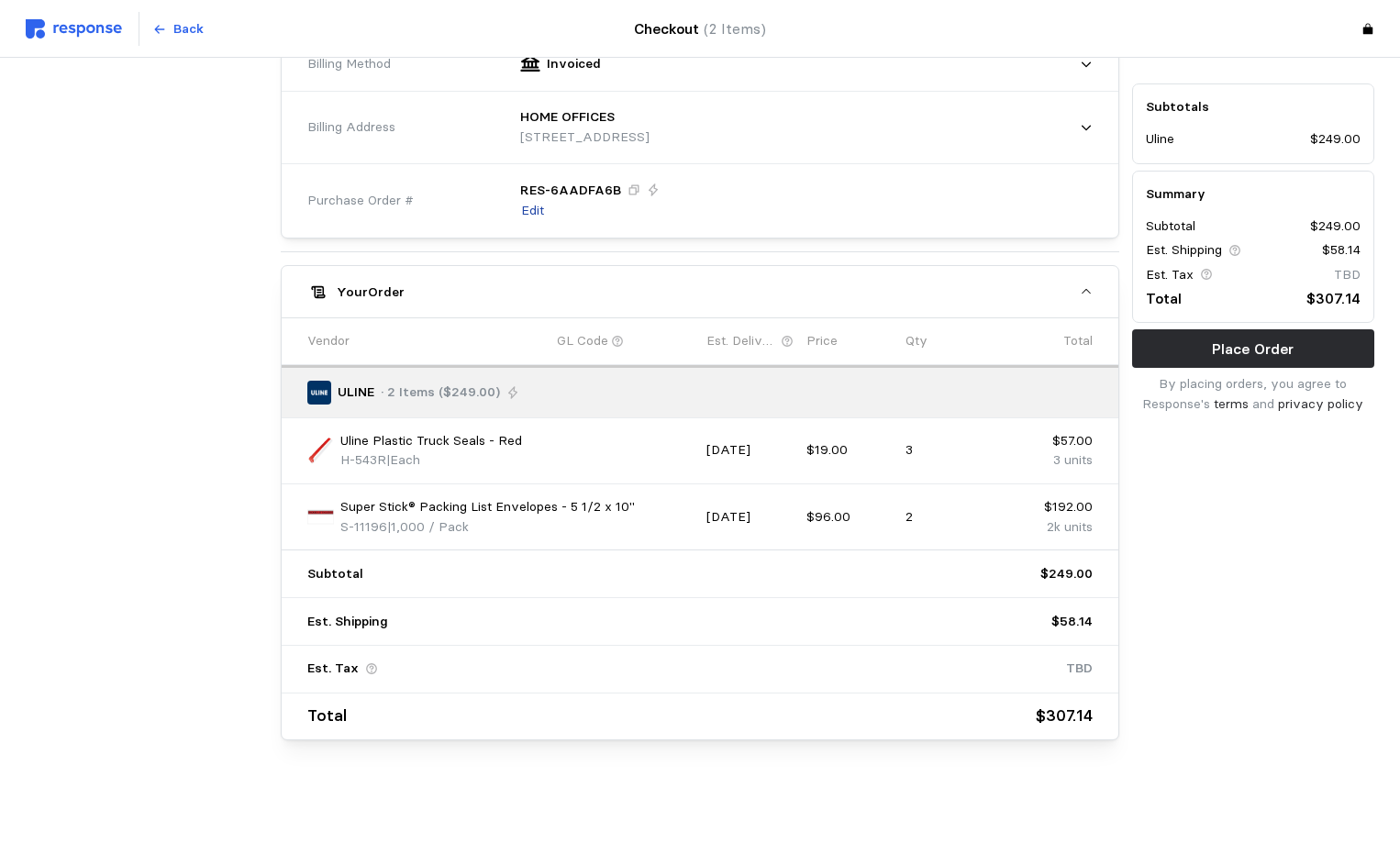
click at [524, 208] on p "Edit" at bounding box center [533, 211] width 23 height 20
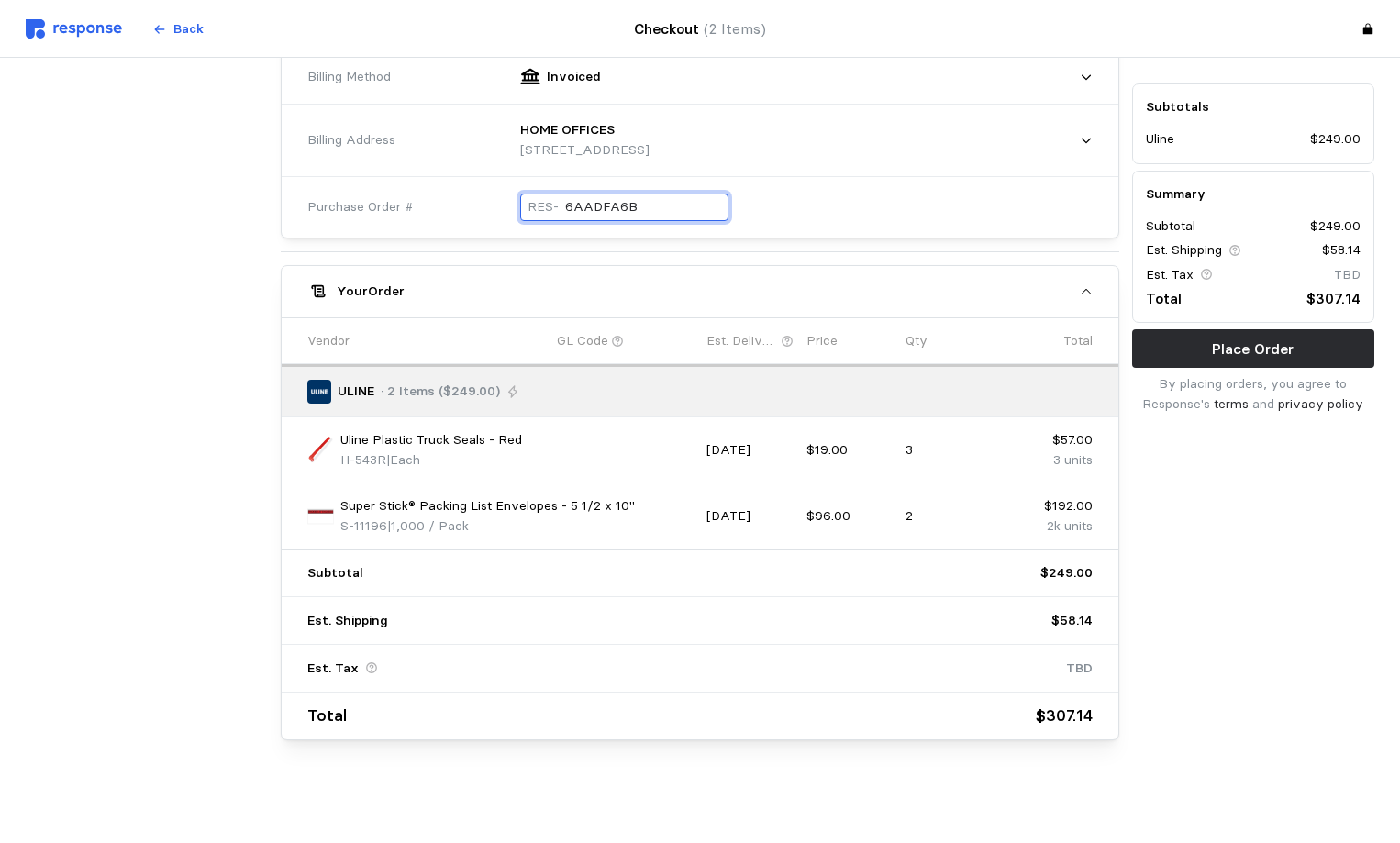
drag, startPoint x: 660, startPoint y: 209, endPoint x: 432, endPoint y: 209, distance: 228.0
click at [432, 209] on div "Purchase Order # RES- 6AADFA6B" at bounding box center [700, 207] width 798 height 67
type input "101425ALLEN"
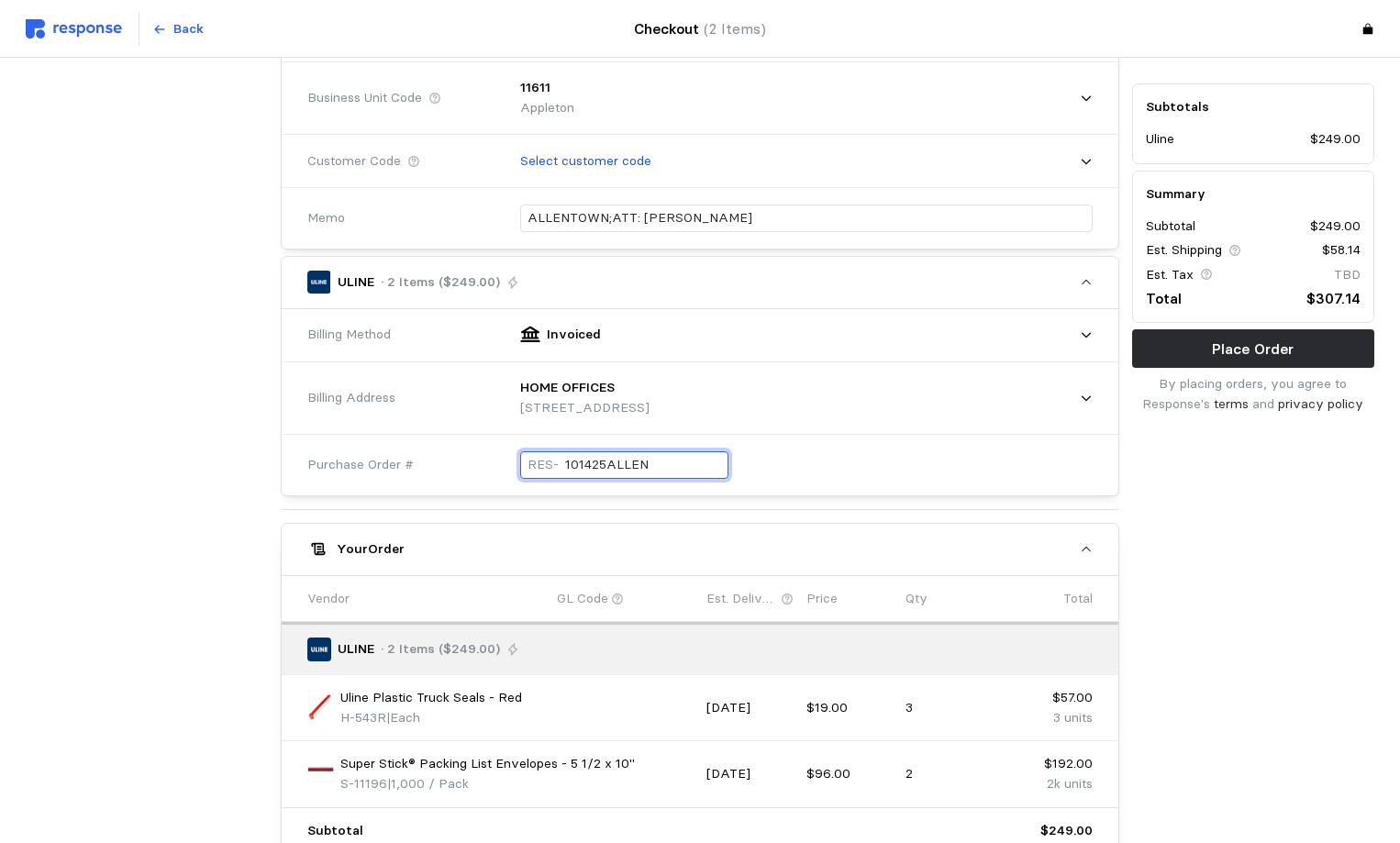
scroll to position [459, 0]
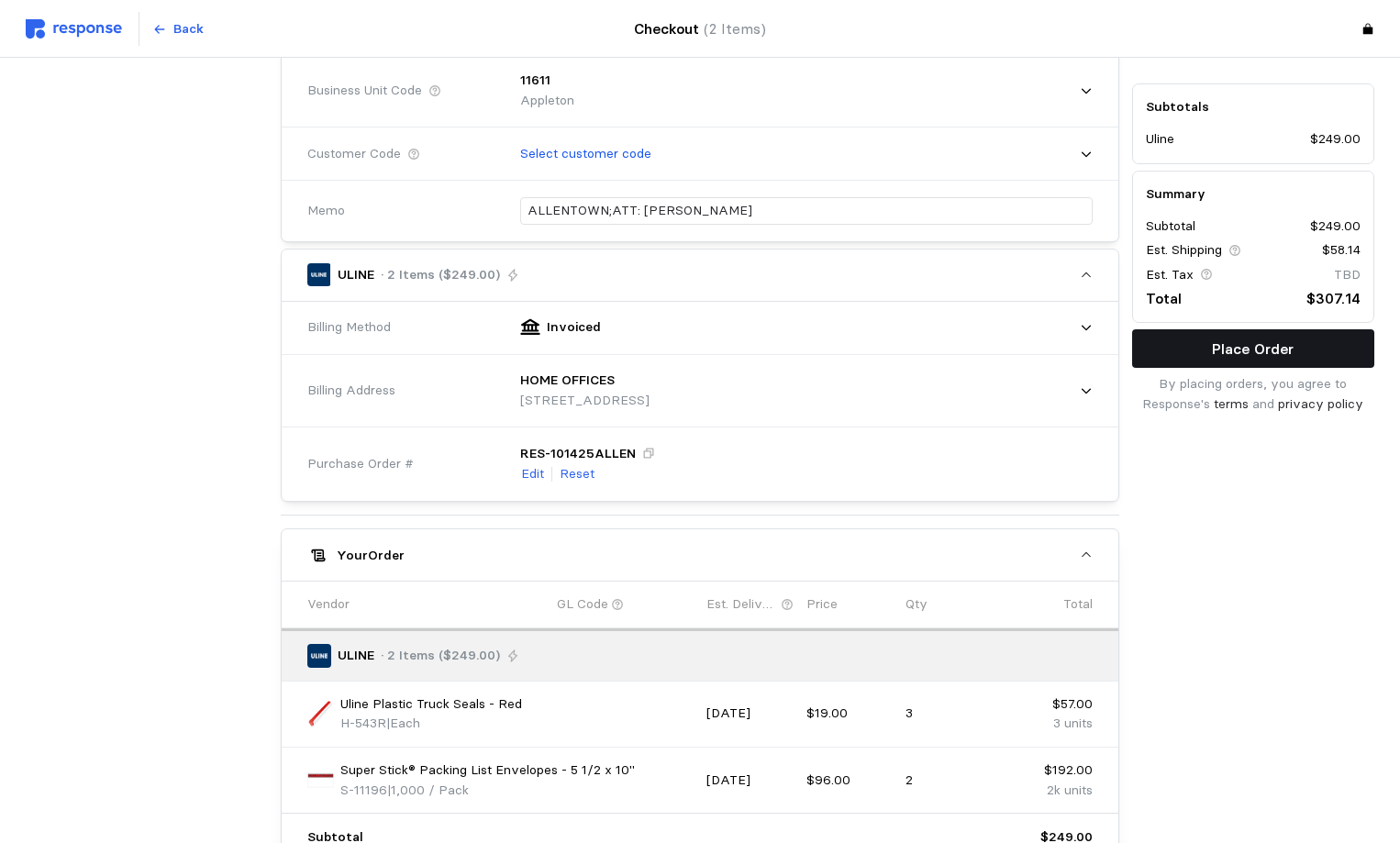
click at [1201, 359] on button "Place Order" at bounding box center [1253, 348] width 242 height 39
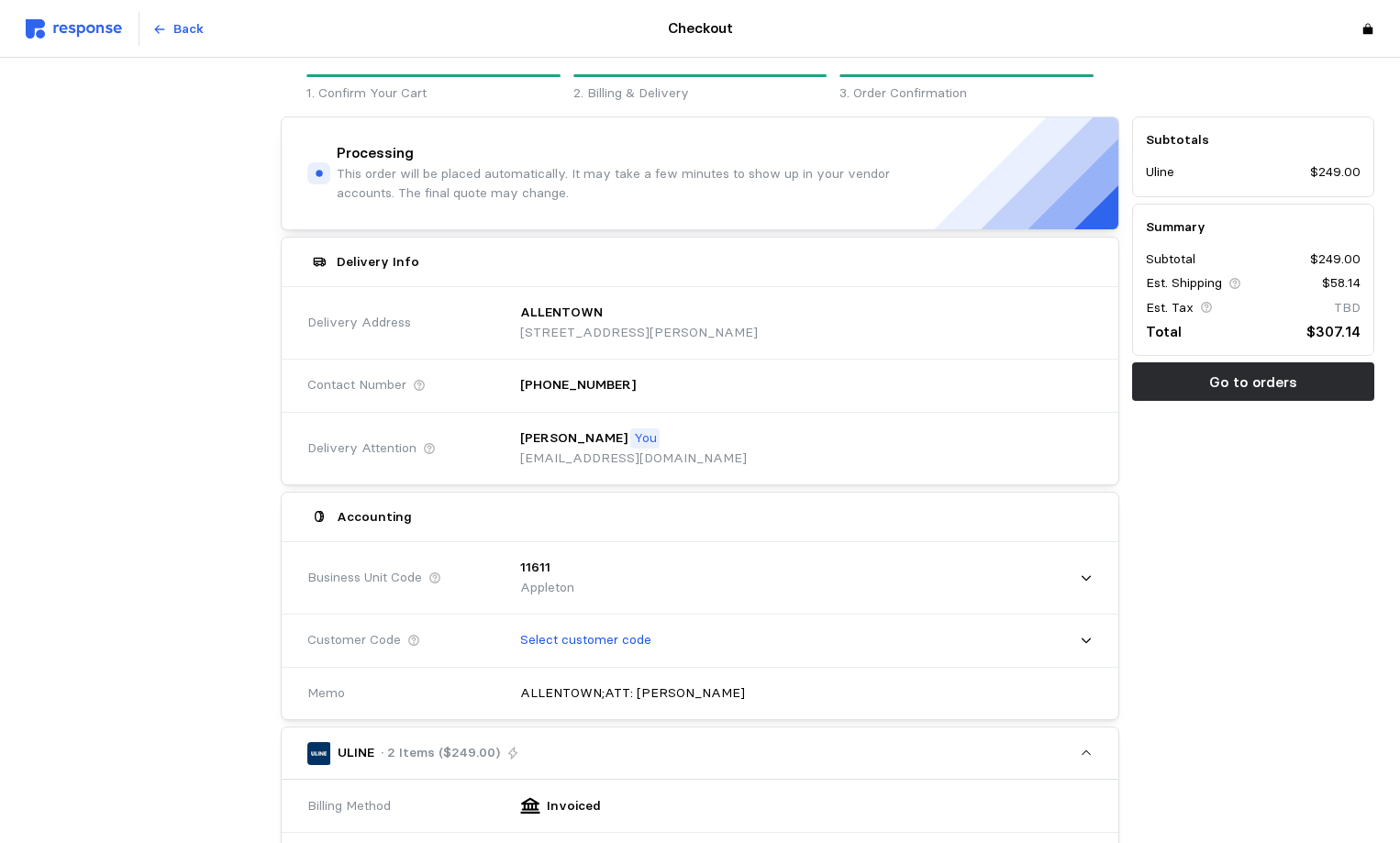
scroll to position [0, 0]
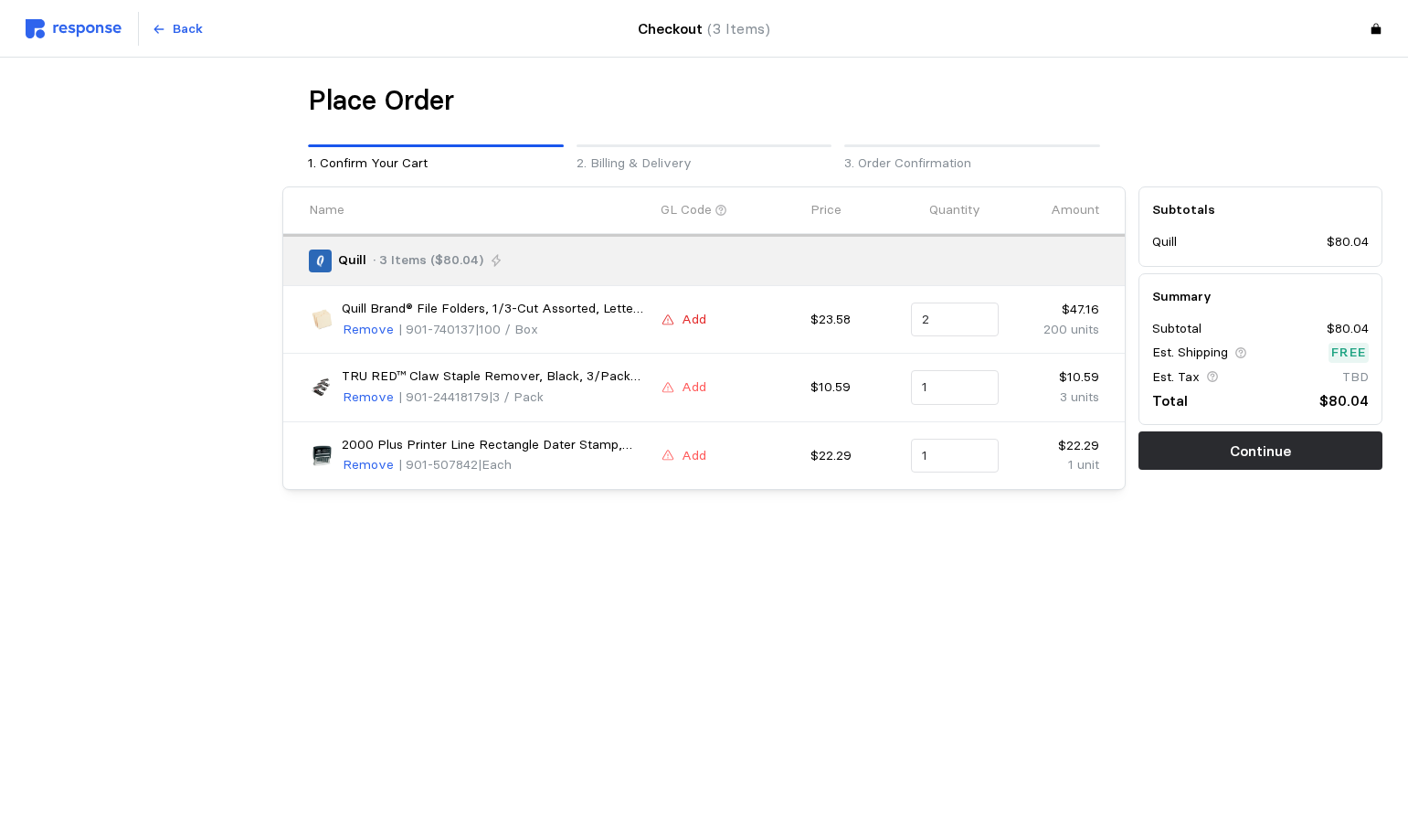
click at [700, 324] on p "Add" at bounding box center [694, 319] width 25 height 20
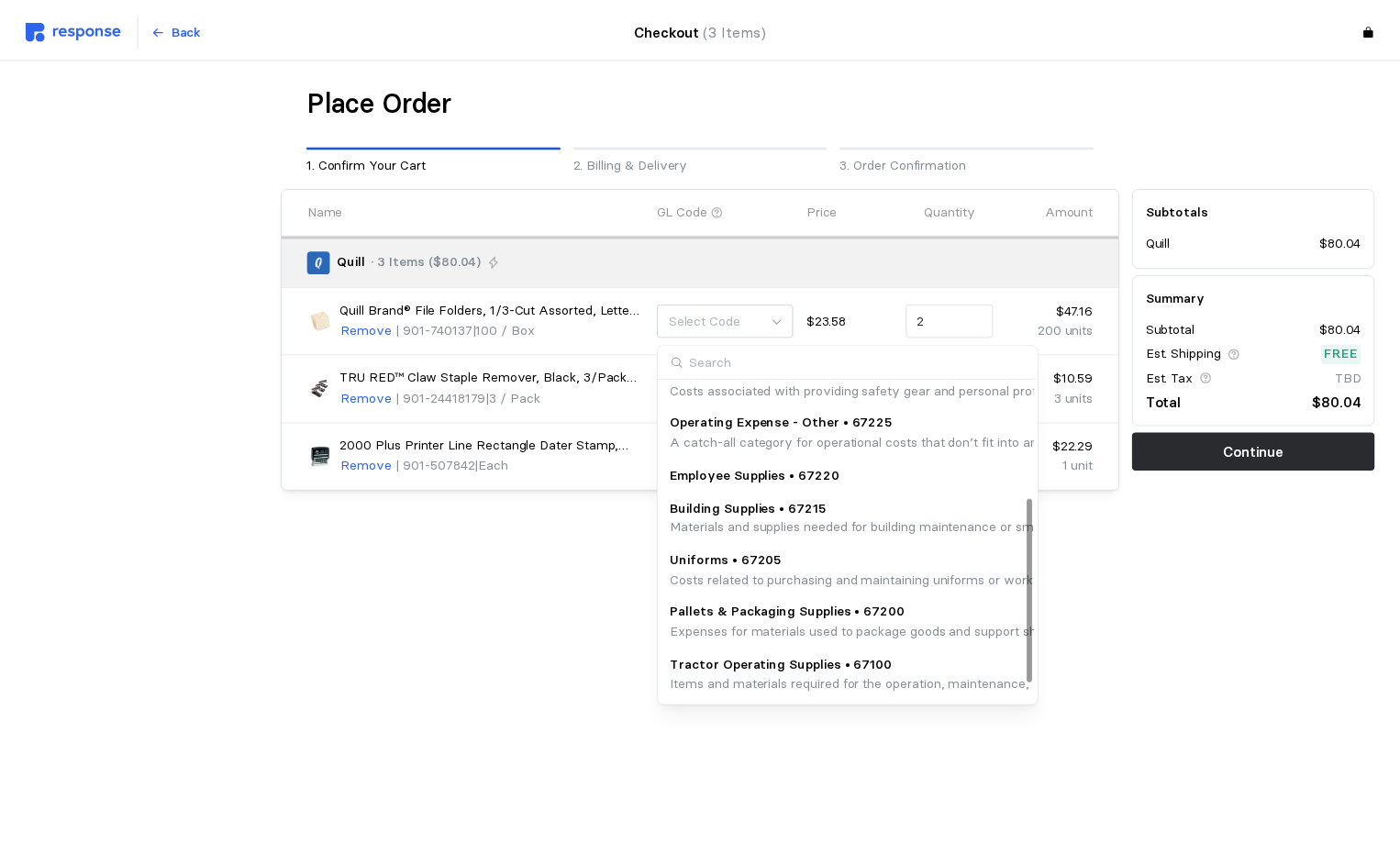
scroll to position [228, 0]
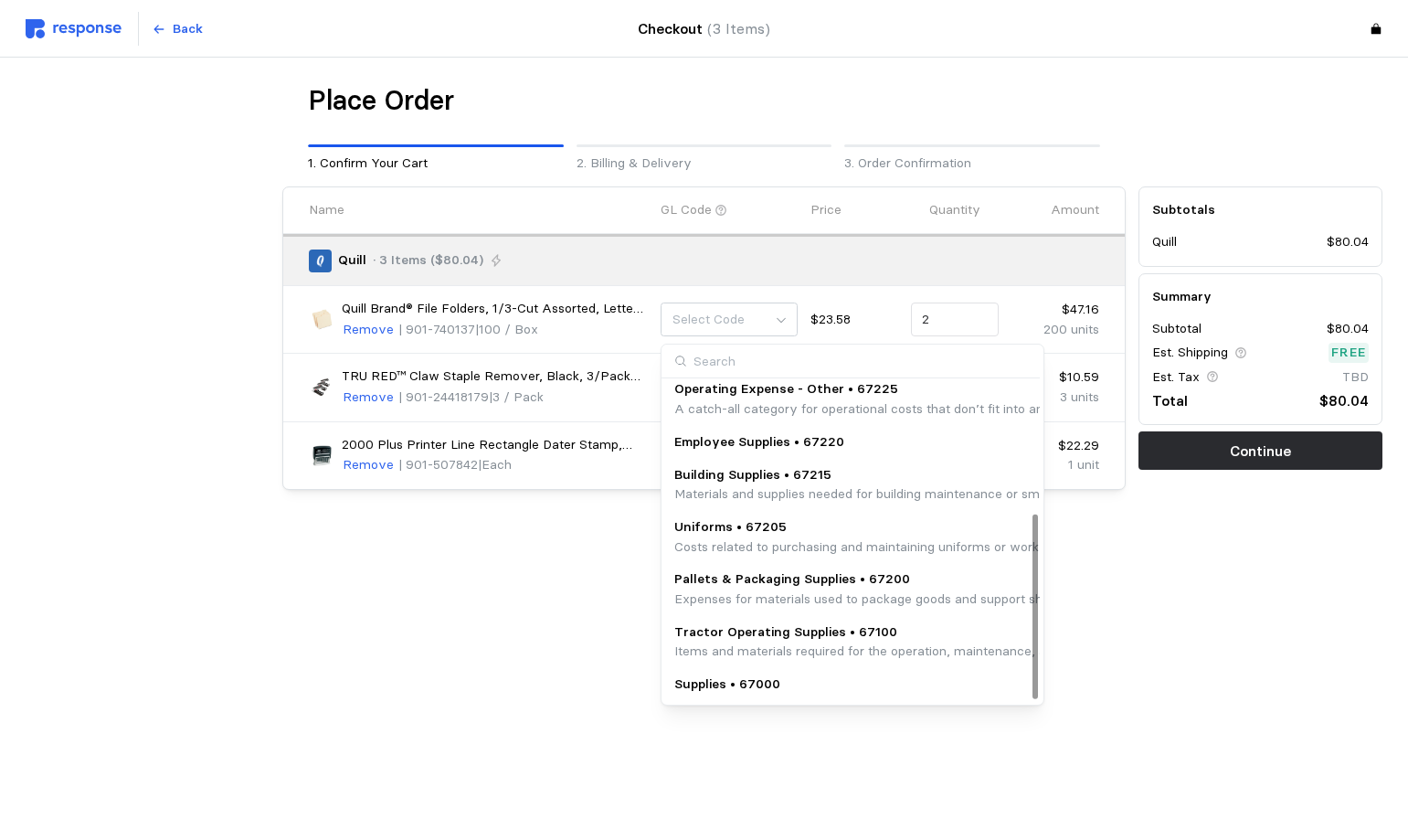
click at [720, 682] on p "Supplies • 67000" at bounding box center [728, 684] width 106 height 20
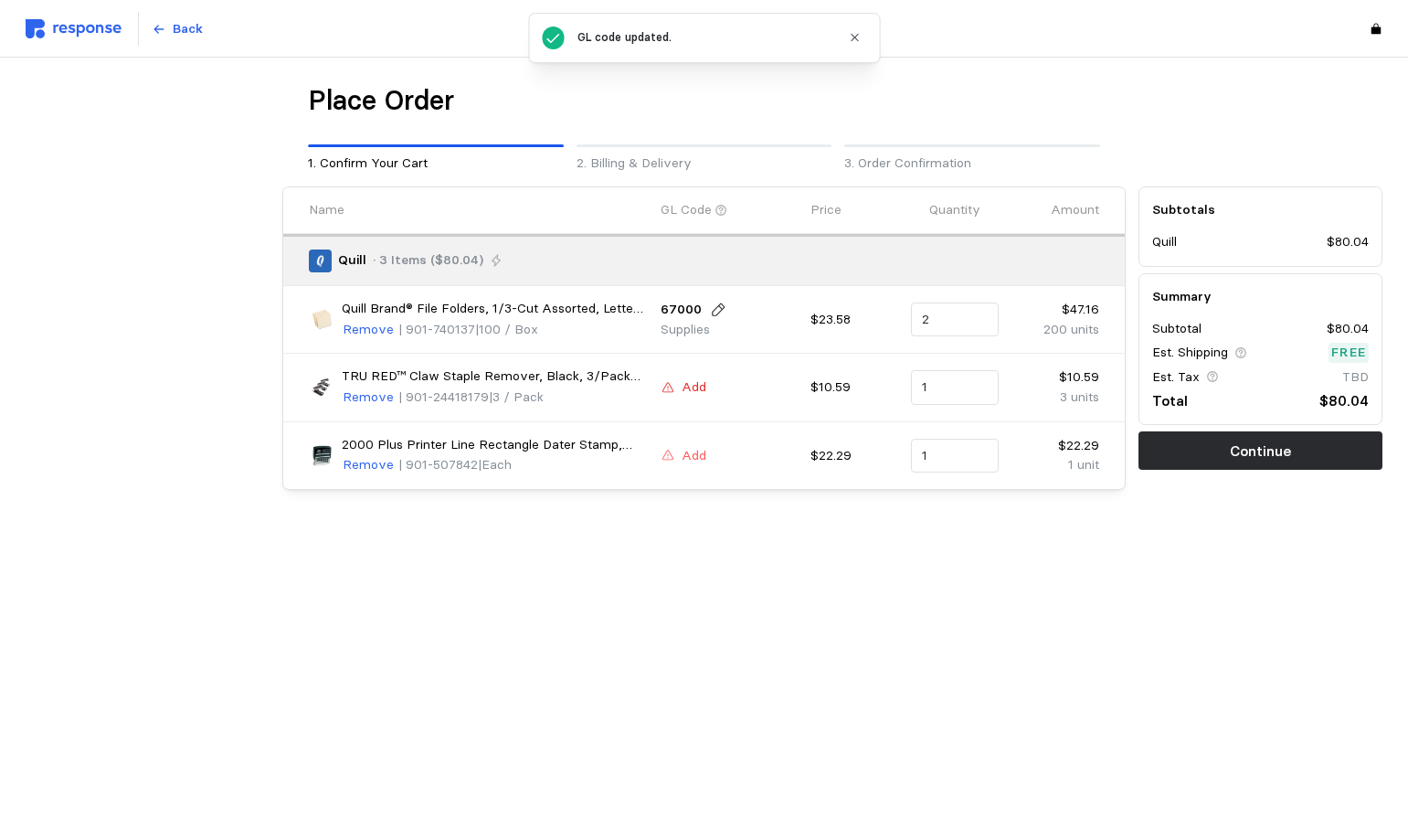
click at [684, 393] on p "Add" at bounding box center [694, 387] width 25 height 20
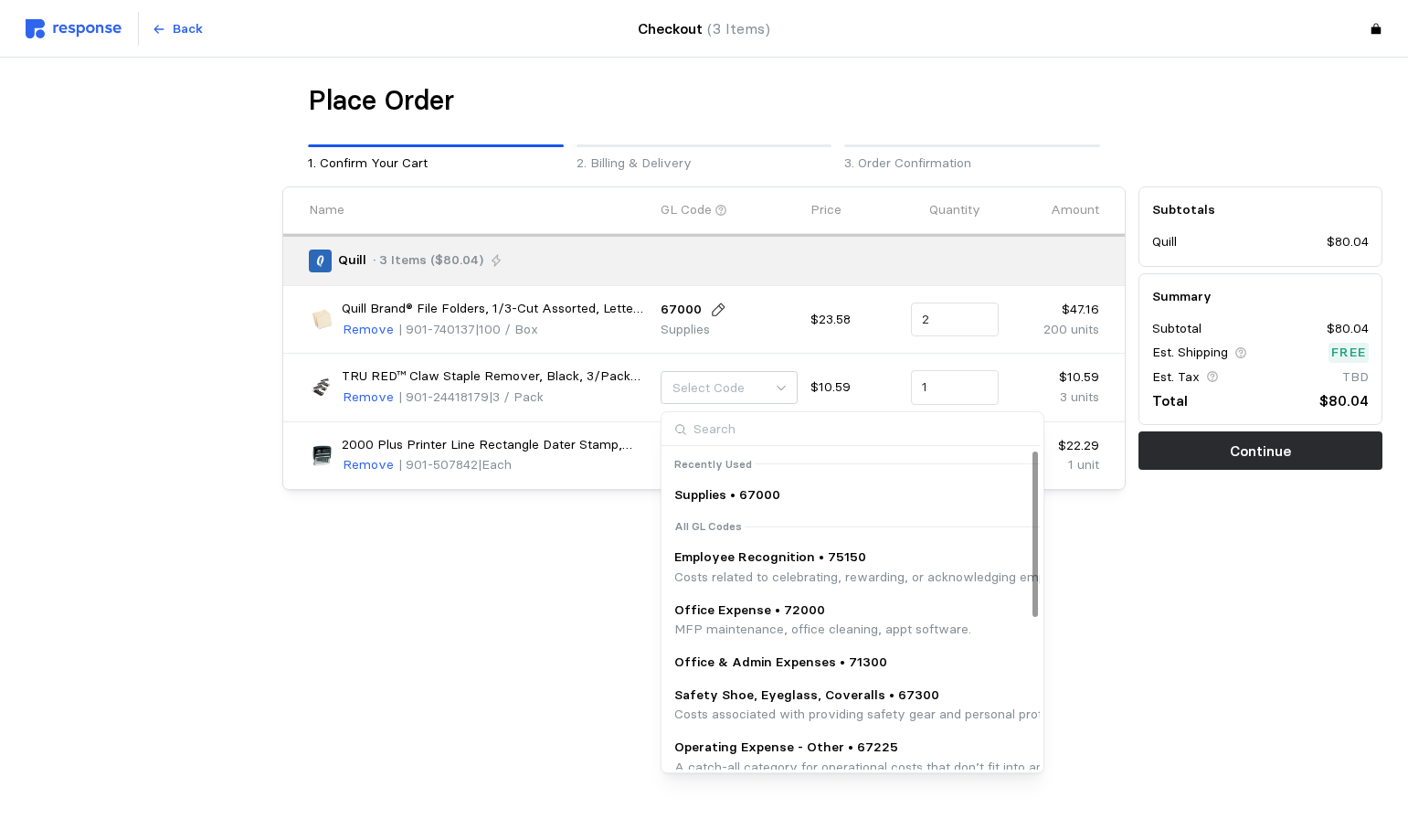
click at [712, 482] on div "Supplies • 67000" at bounding box center [1121, 495] width 914 height 33
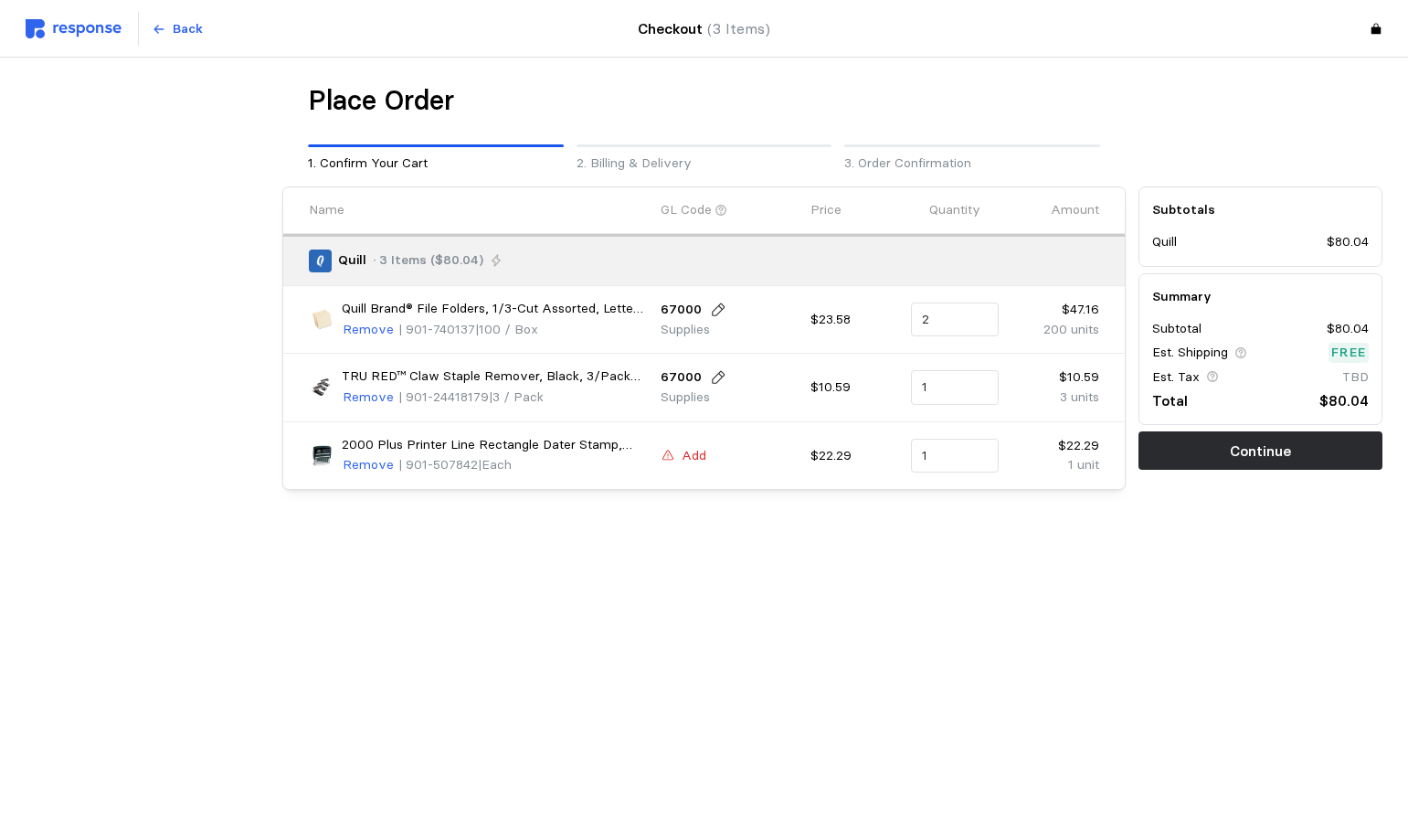
click at [677, 456] on button "Add" at bounding box center [683, 455] width 46 height 22
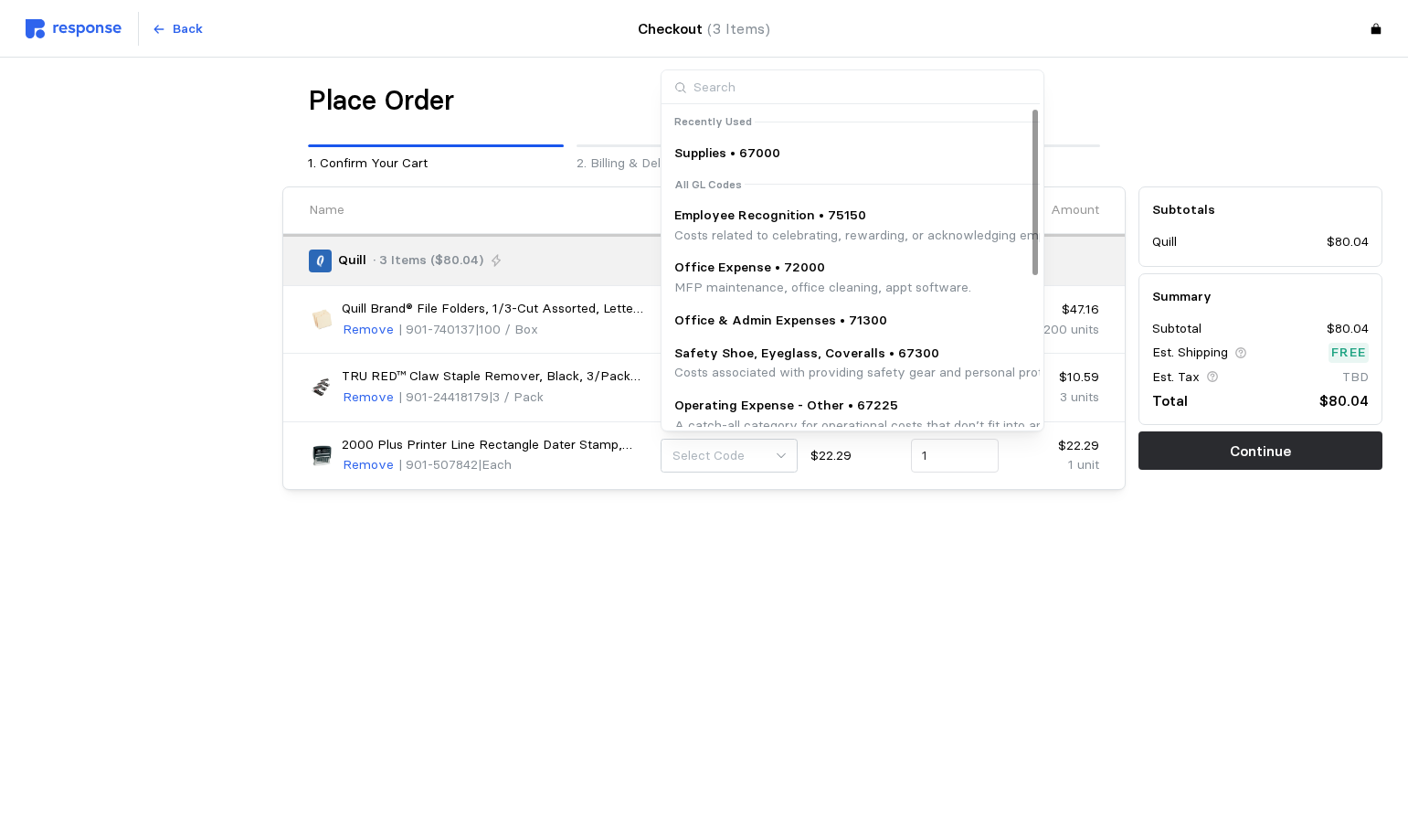
click at [730, 147] on p "Supplies • 67000" at bounding box center [728, 153] width 106 height 20
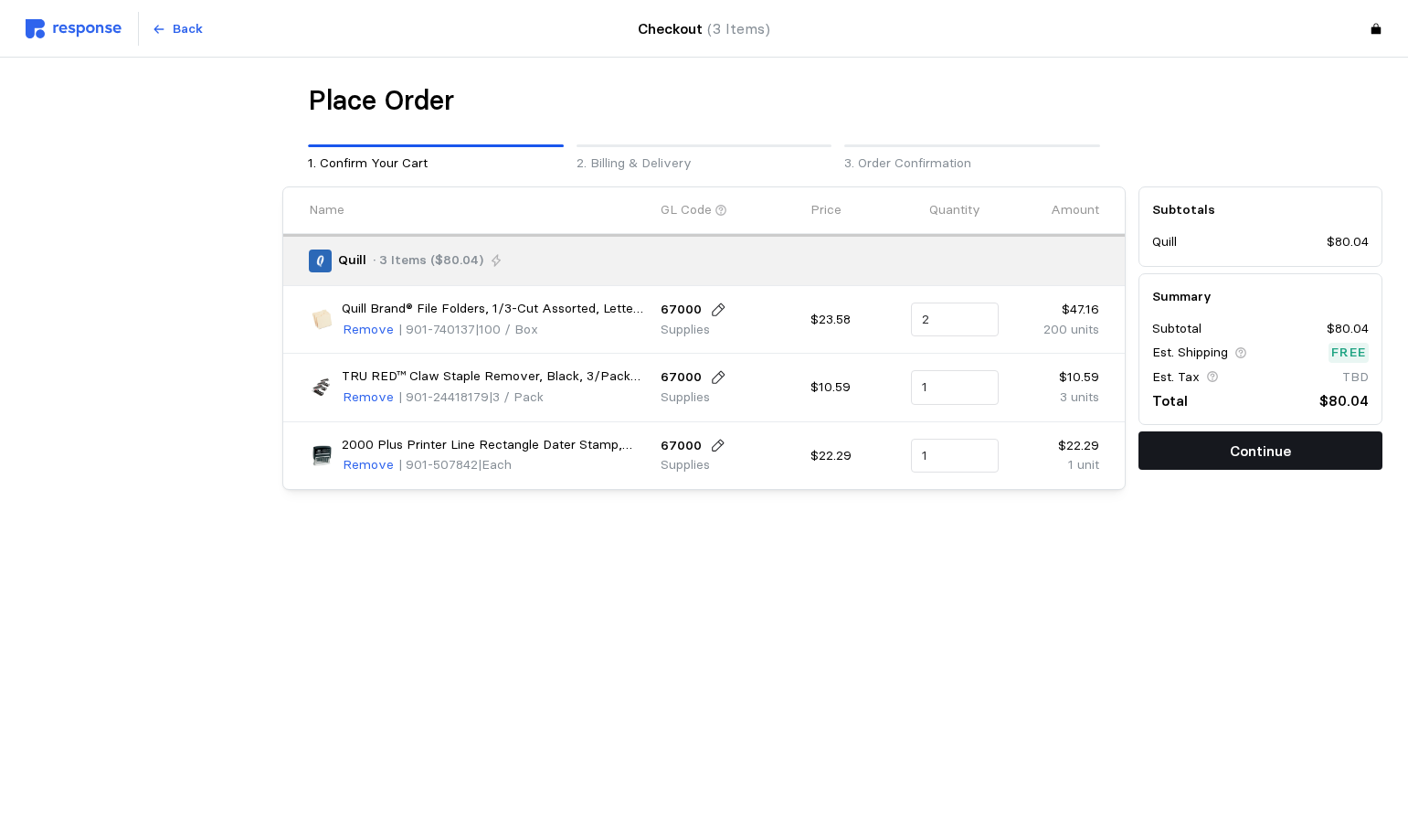
click at [1249, 453] on p "Continue" at bounding box center [1260, 451] width 62 height 23
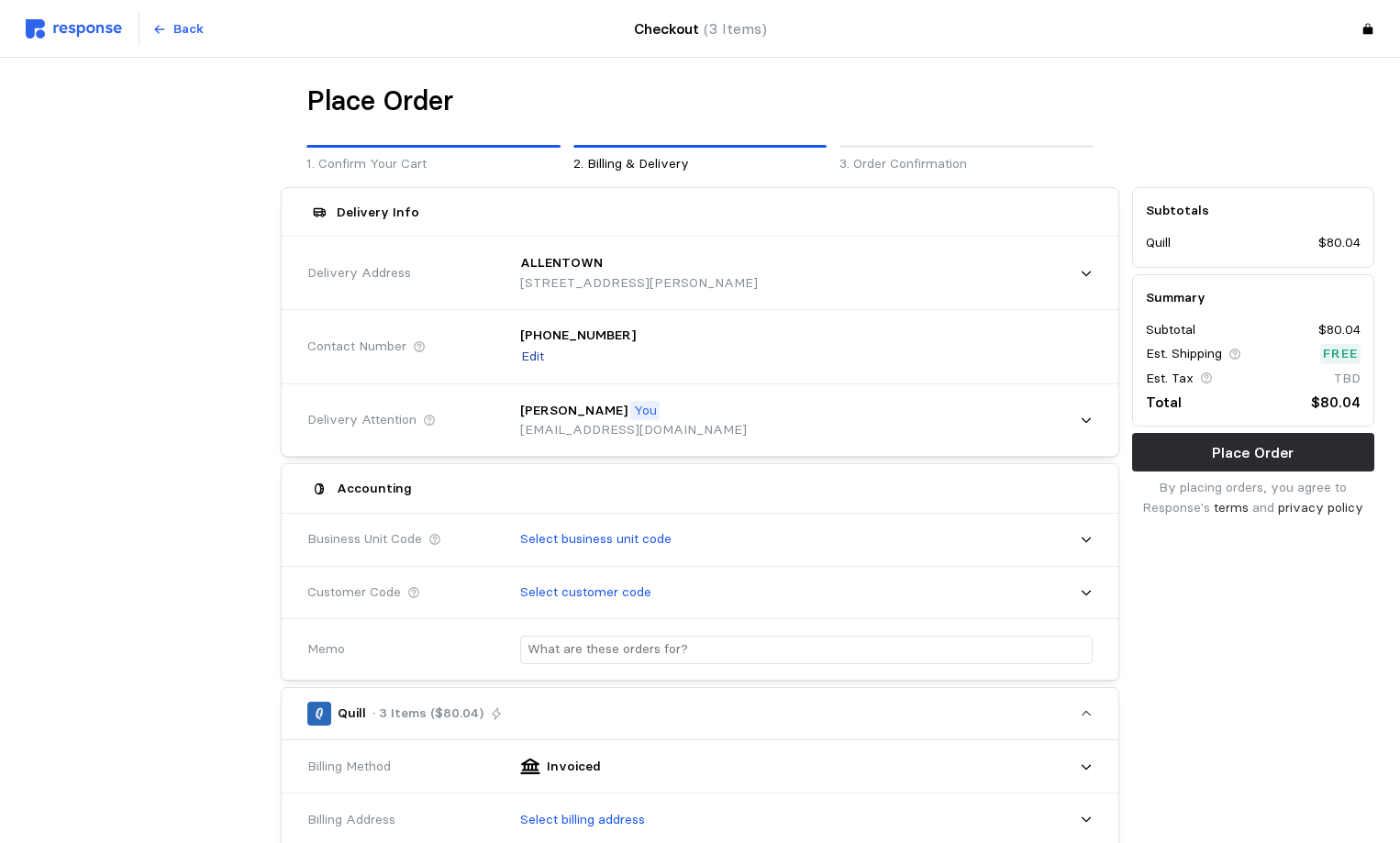
click at [539, 354] on p "Edit" at bounding box center [533, 356] width 23 height 20
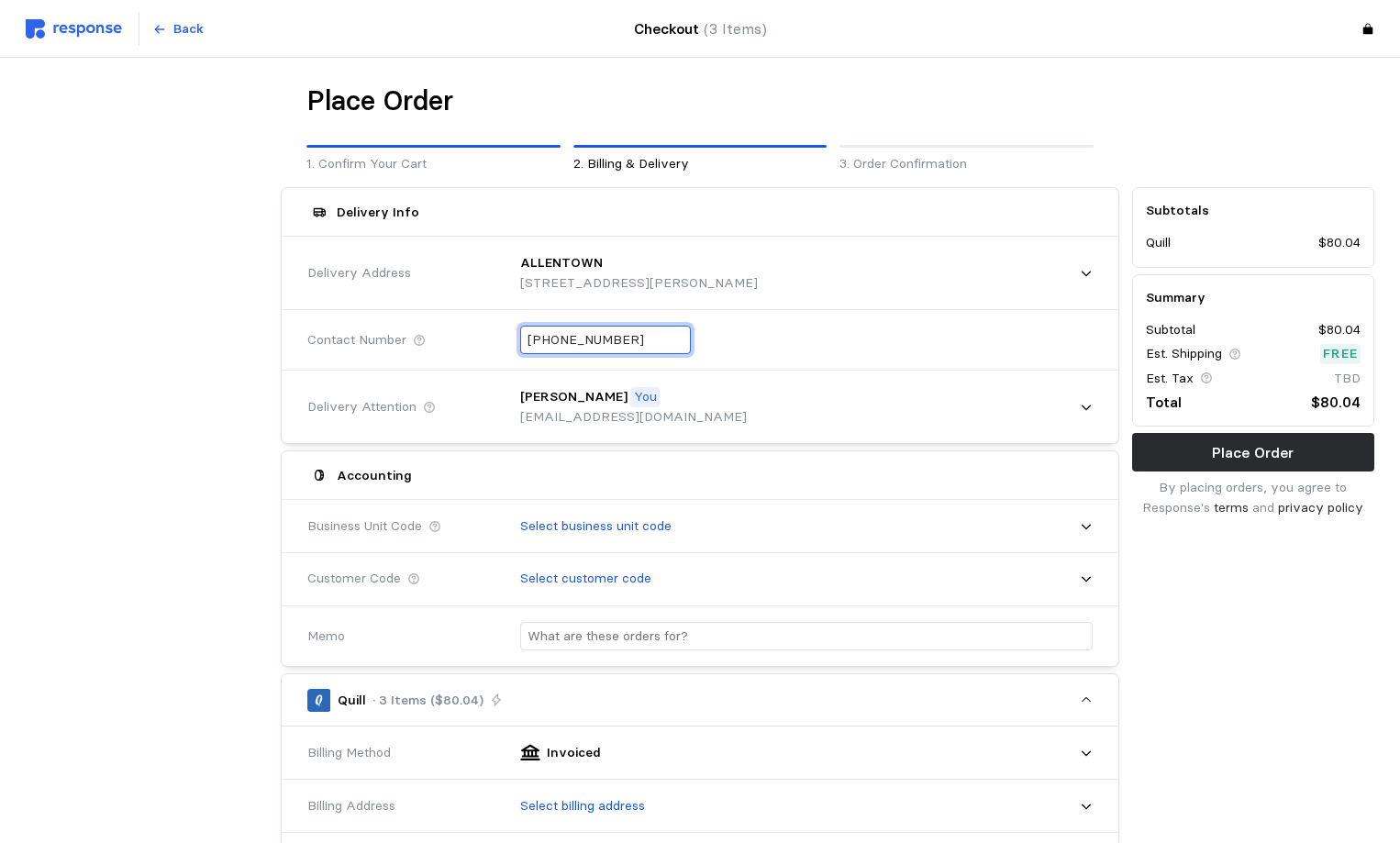
drag, startPoint x: 602, startPoint y: 337, endPoint x: 416, endPoint y: 338, distance: 186.0
click at [416, 338] on div "Contact Number [PHONE_NUMBER]" at bounding box center [700, 340] width 798 height 67
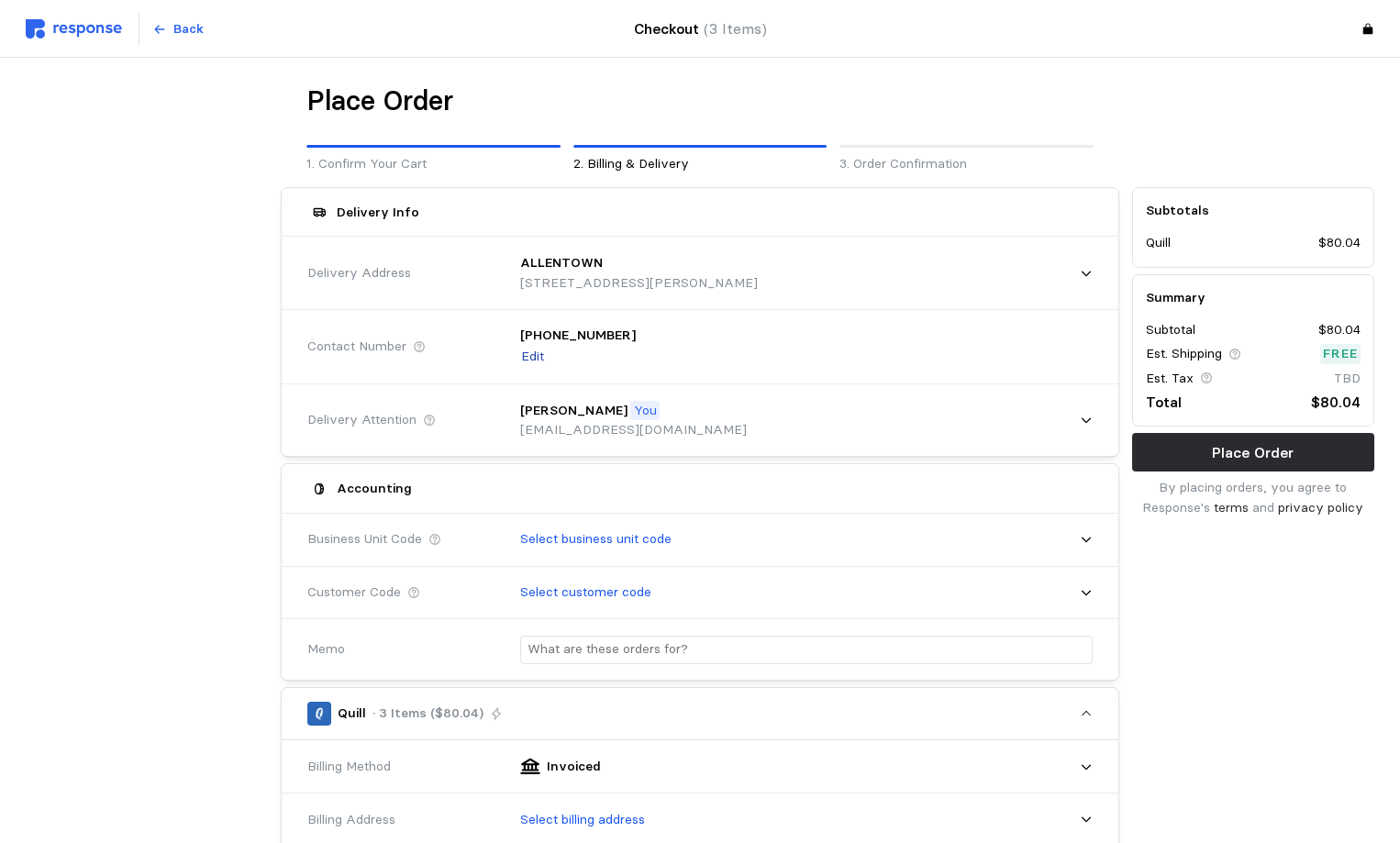
click at [542, 357] on p "Edit" at bounding box center [533, 356] width 23 height 20
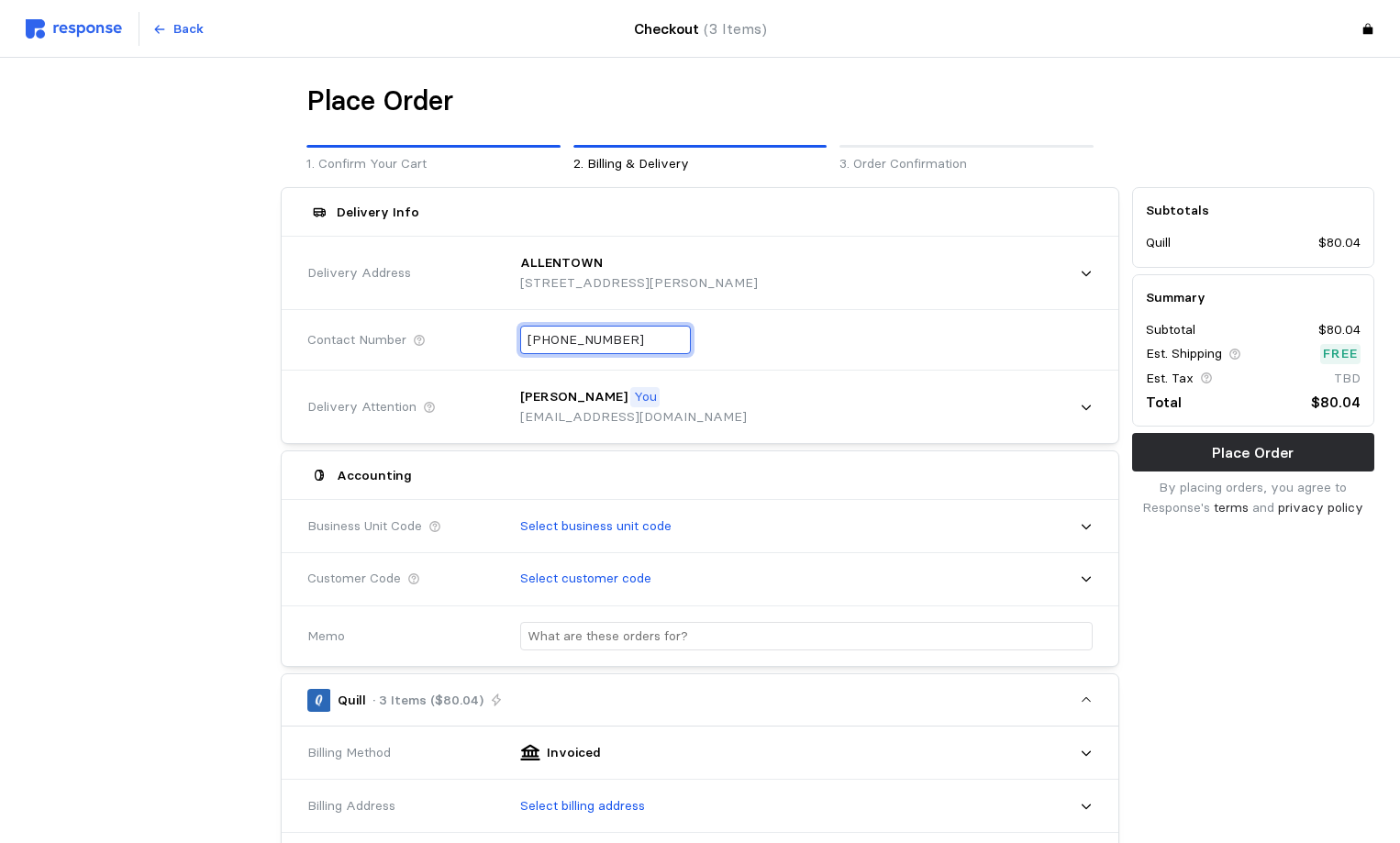
drag, startPoint x: 635, startPoint y: 344, endPoint x: 482, endPoint y: 363, distance: 154.2
click at [492, 344] on div "Contact Number [PHONE_NUMBER]" at bounding box center [700, 340] width 798 height 67
type input "[PHONE_NUMBER]"
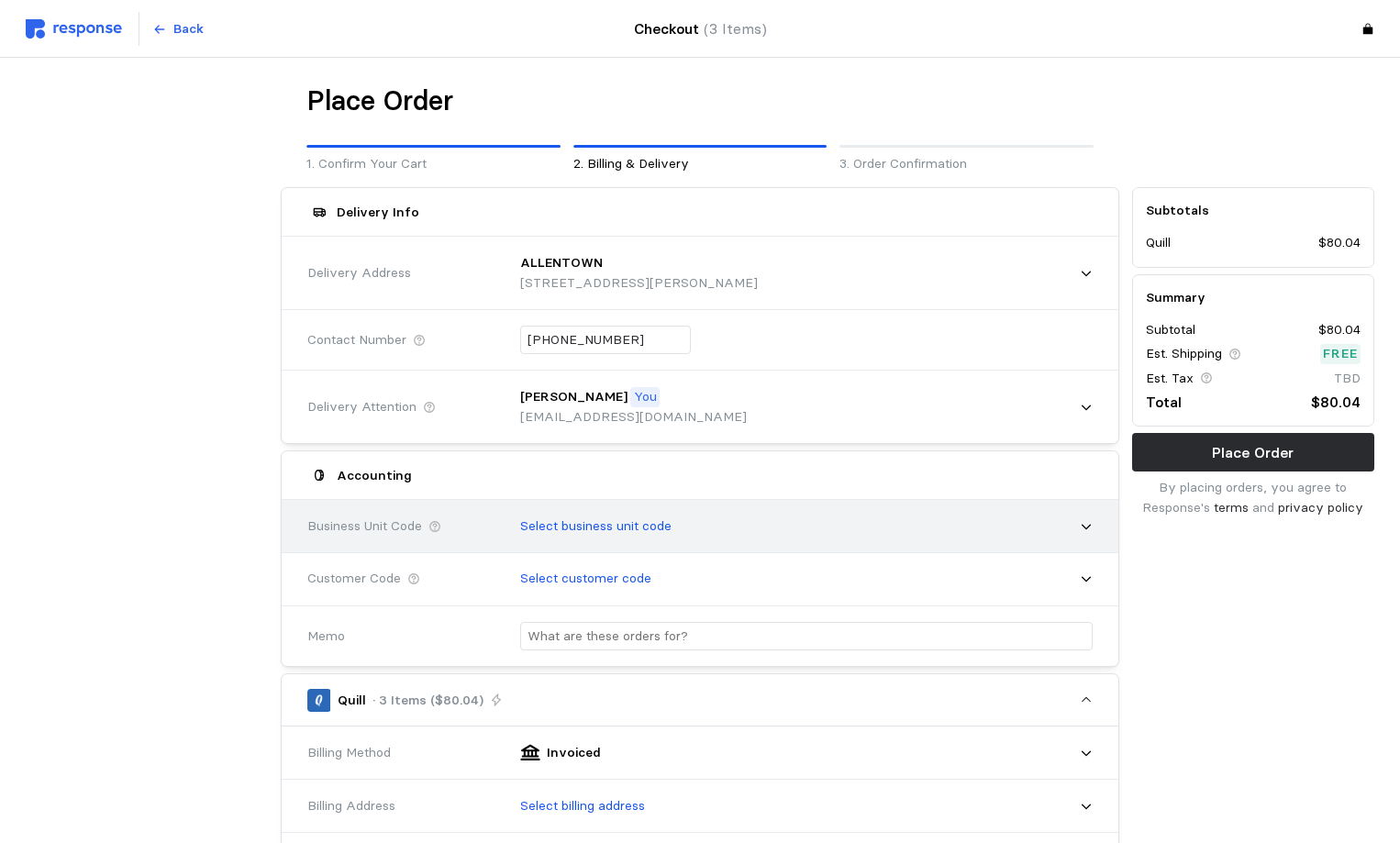
click at [542, 530] on p "Select business unit code" at bounding box center [596, 526] width 151 height 20
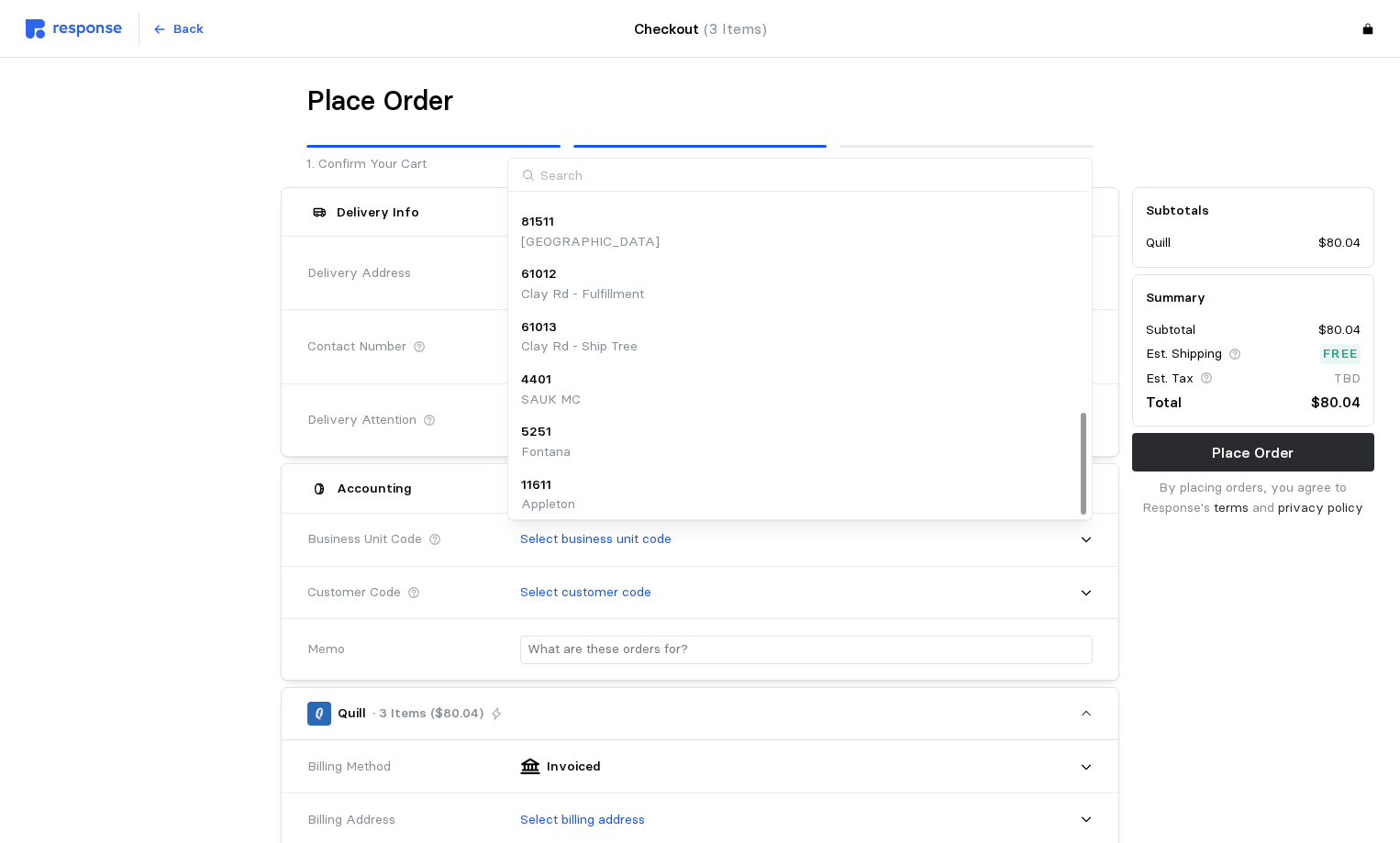
scroll to position [679, 0]
click at [569, 496] on p "Appleton" at bounding box center [548, 499] width 54 height 20
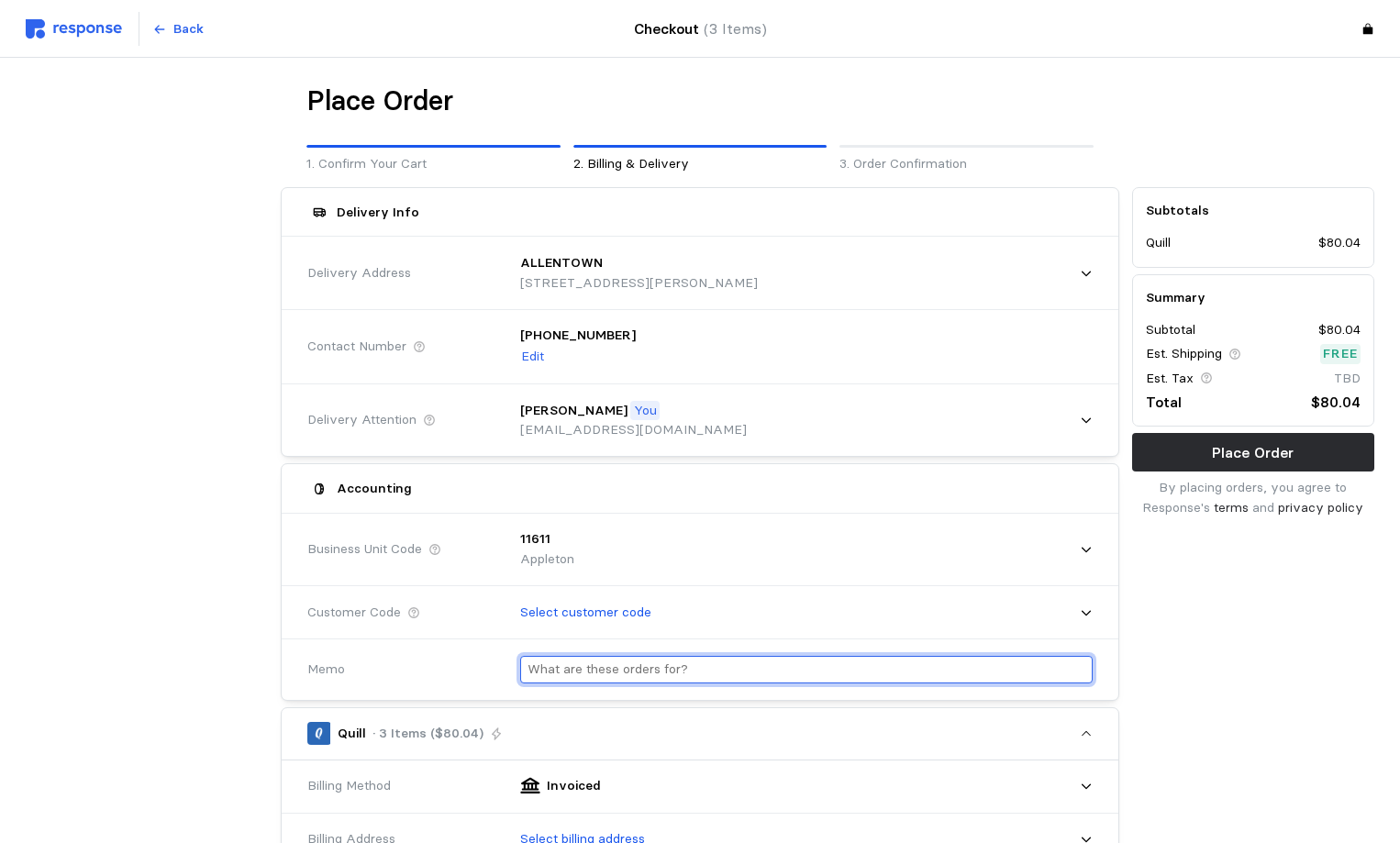
click at [591, 670] on input "text" at bounding box center [805, 669] width 558 height 27
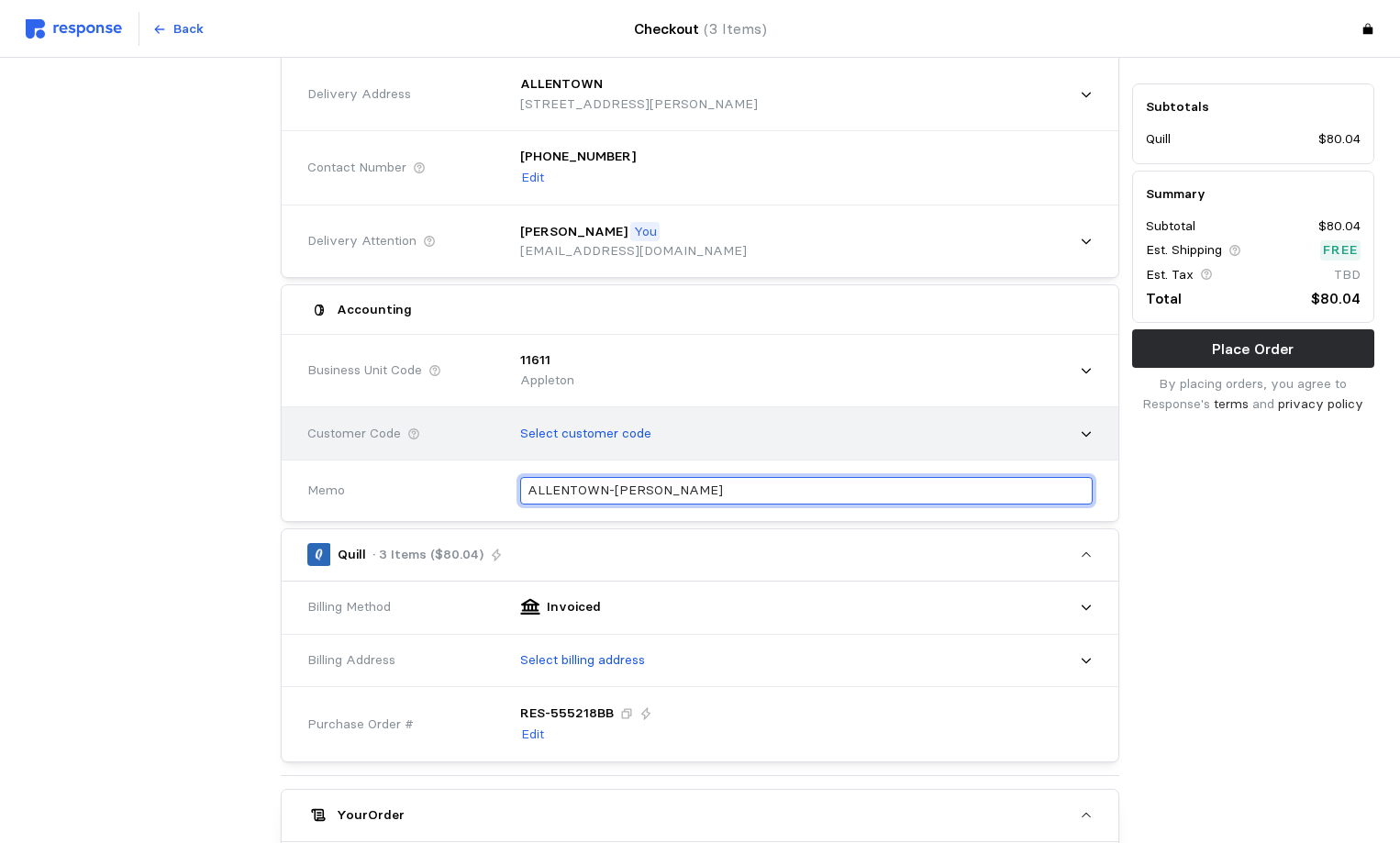
scroll to position [183, 0]
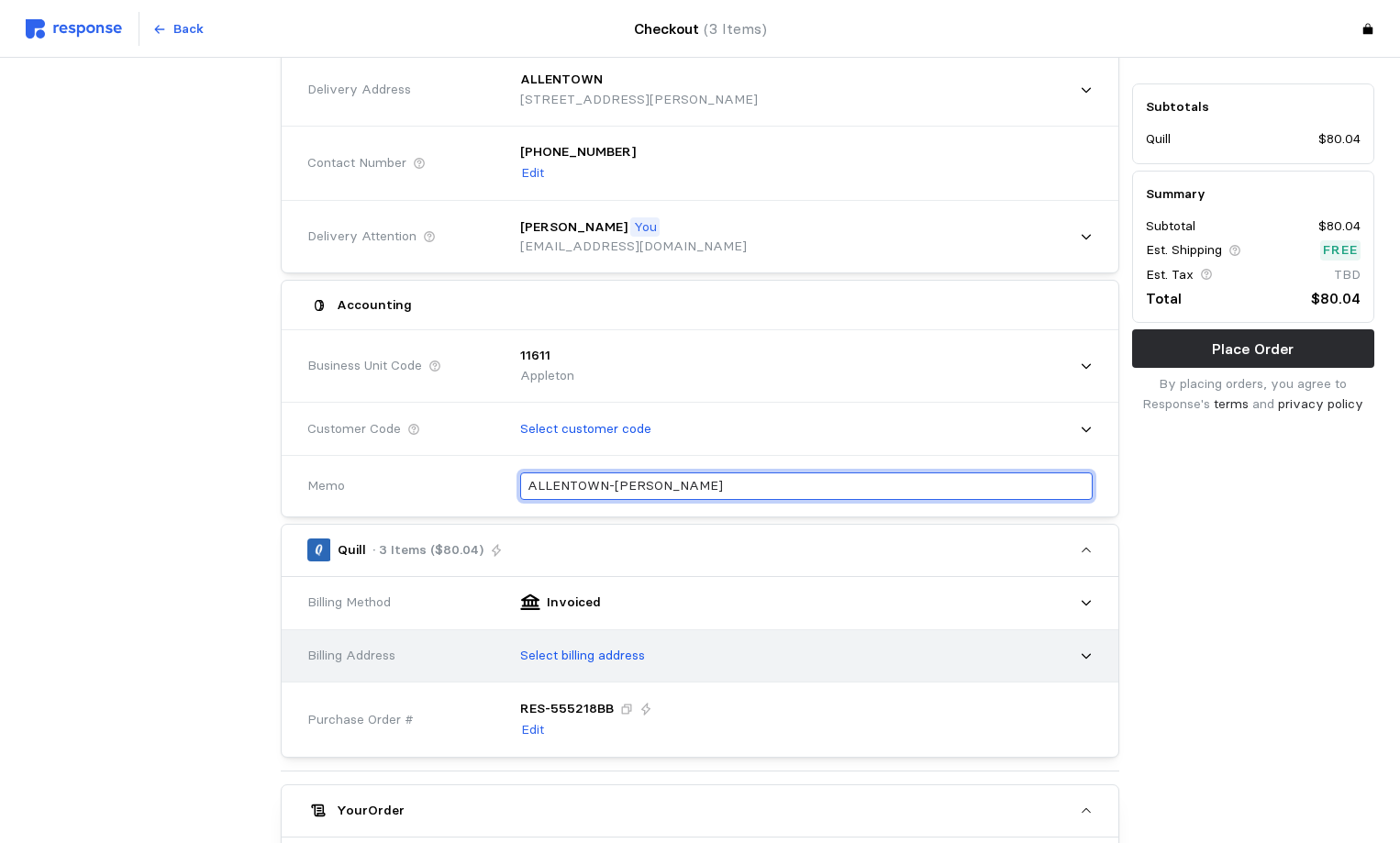
type input "ALLENTOWN-[PERSON_NAME]"
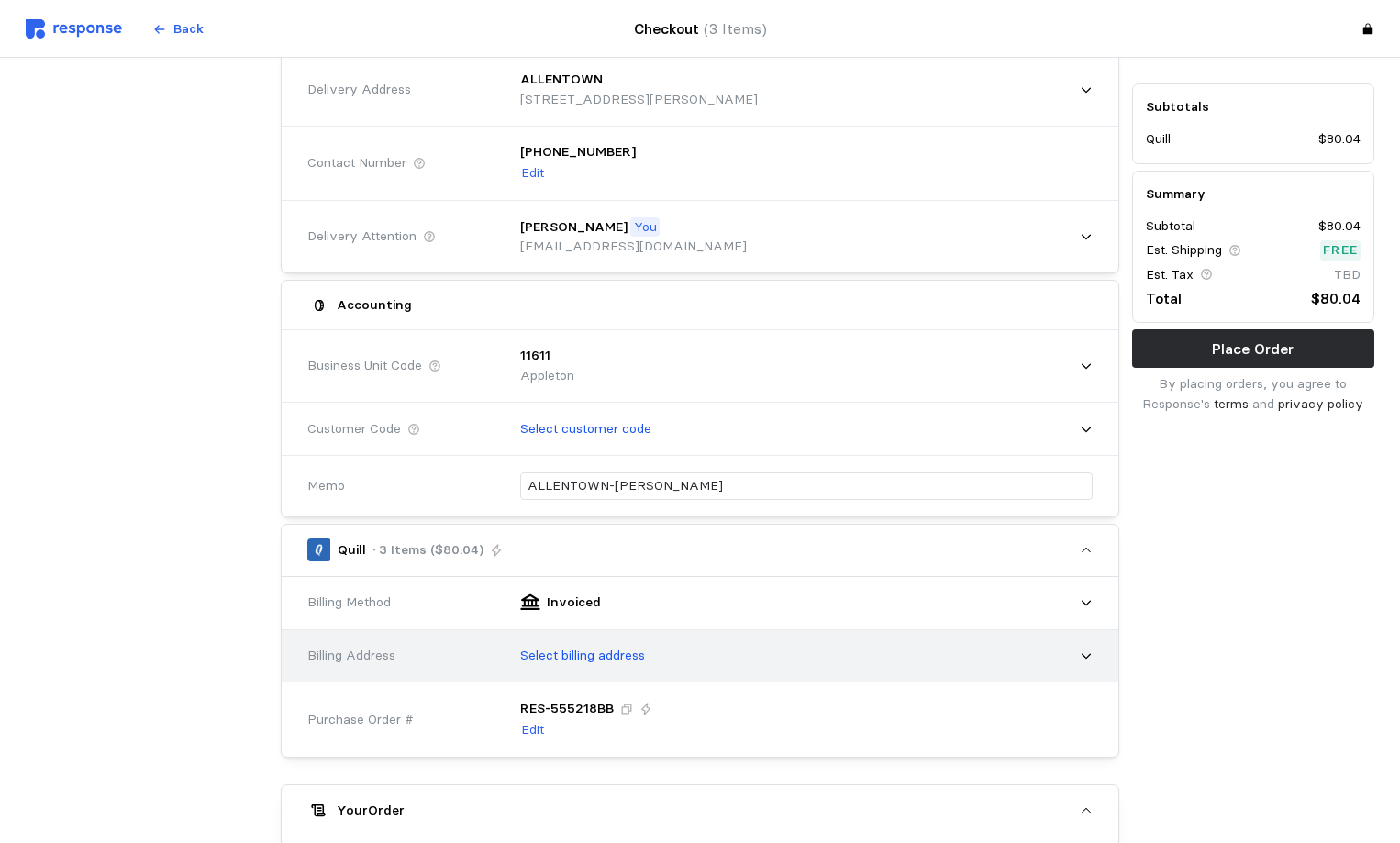
click at [621, 652] on p "Select billing address" at bounding box center [582, 655] width 124 height 20
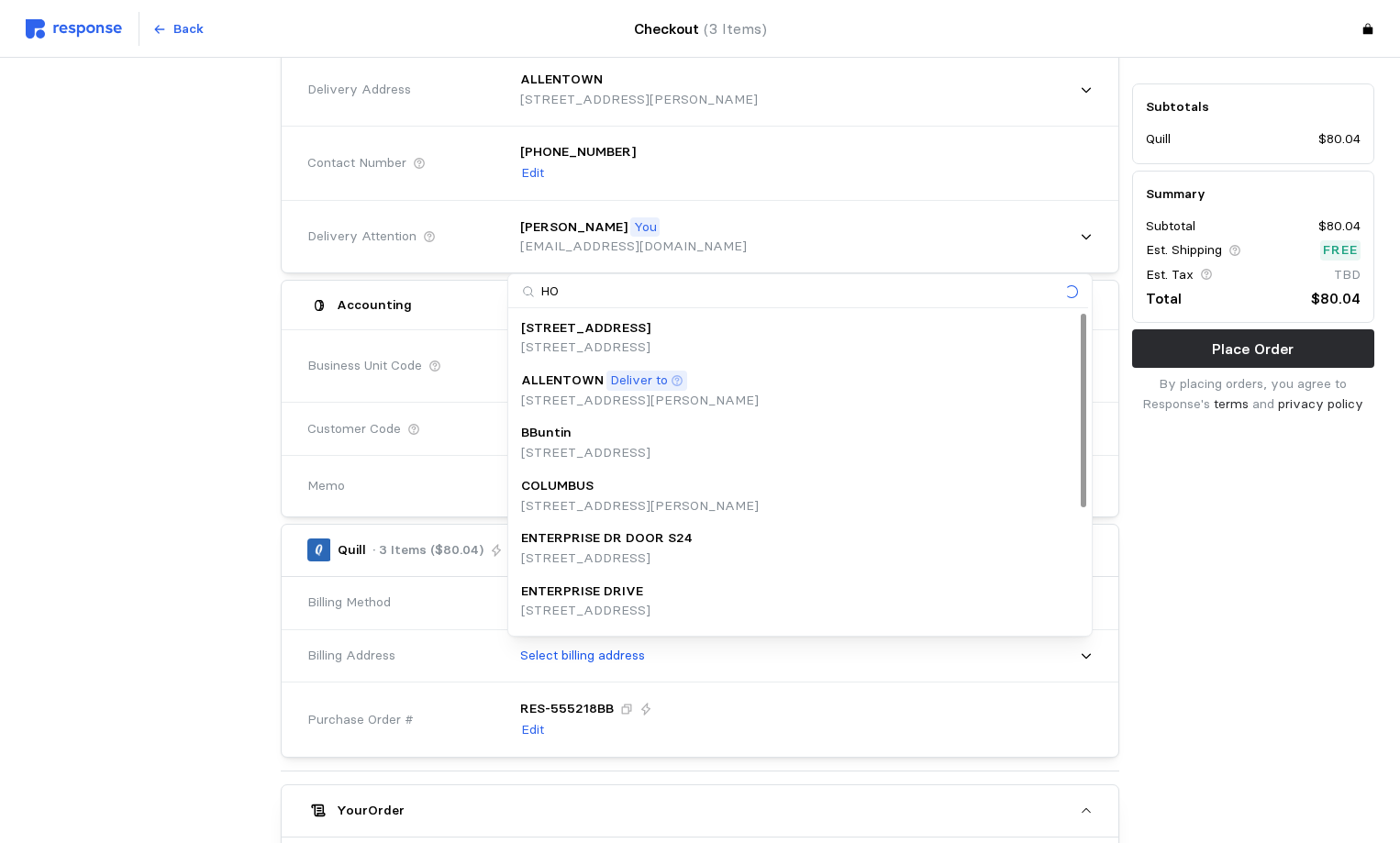
type input "HOM"
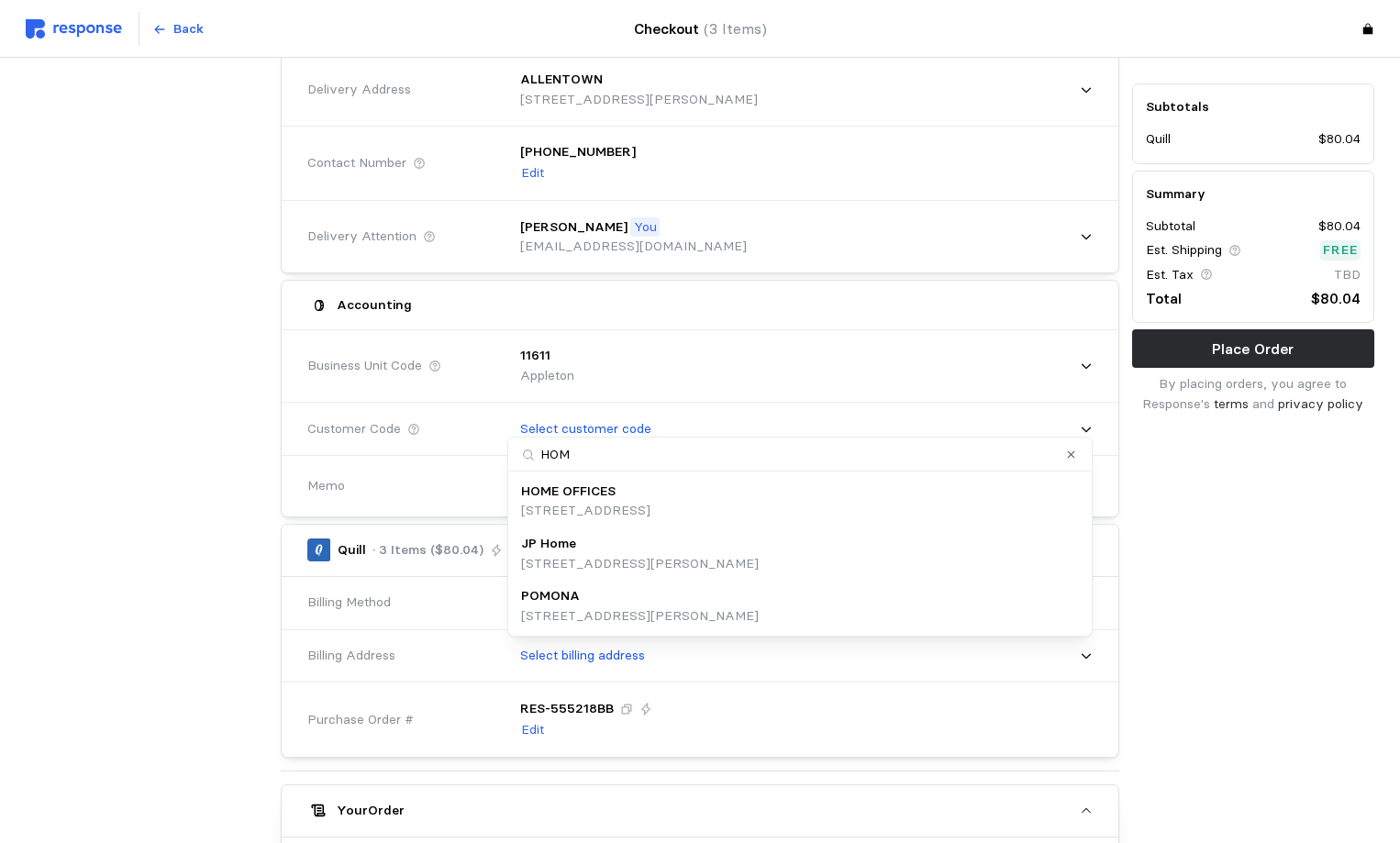
click at [576, 507] on p "[STREET_ADDRESS]" at bounding box center [586, 510] width 129 height 20
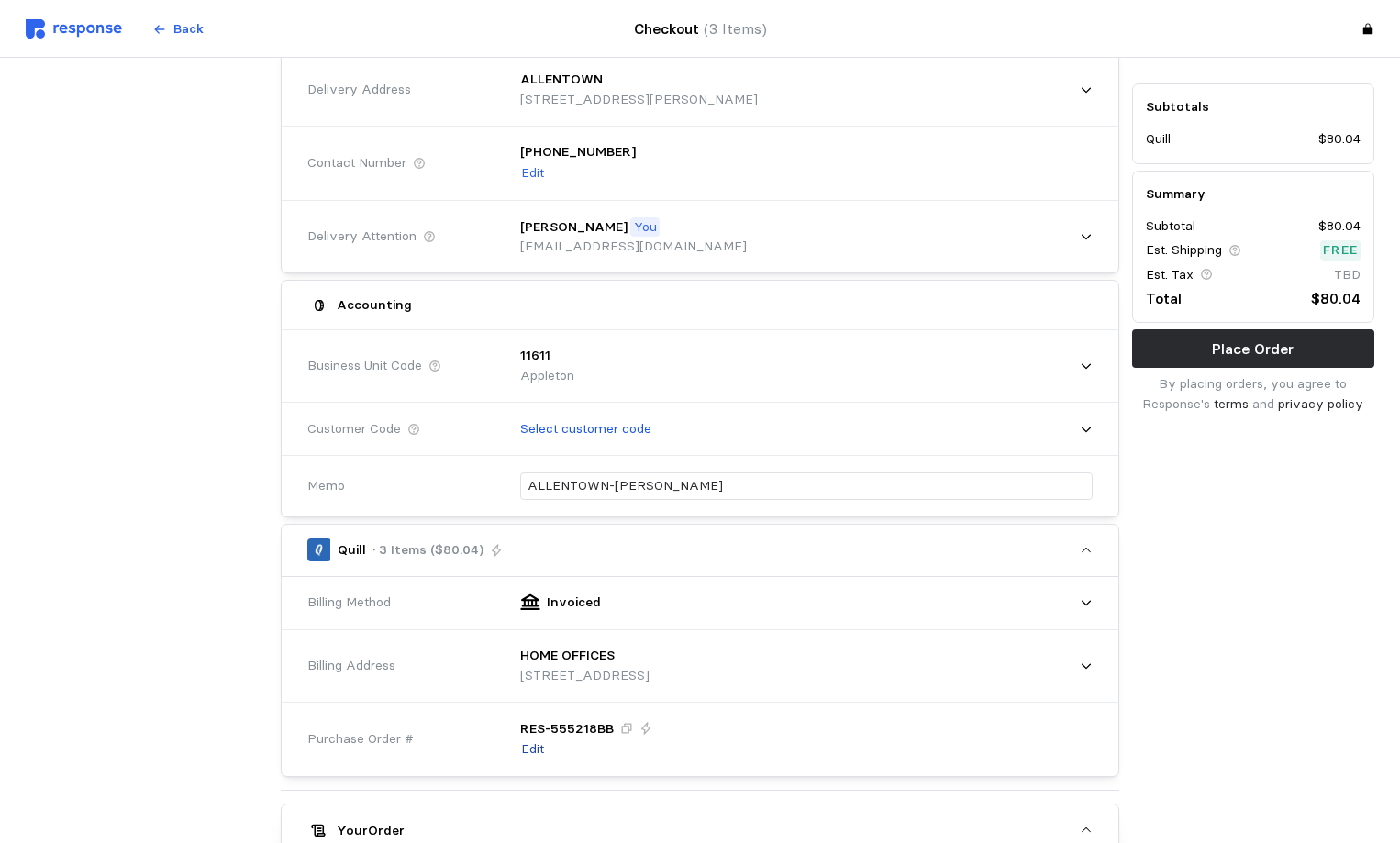
click at [529, 754] on p "Edit" at bounding box center [533, 748] width 23 height 20
drag, startPoint x: 641, startPoint y: 730, endPoint x: 455, endPoint y: 703, distance: 187.9
click at [458, 704] on div "Purchase Order # RES- 555218BB" at bounding box center [700, 733] width 798 height 67
type input "1"
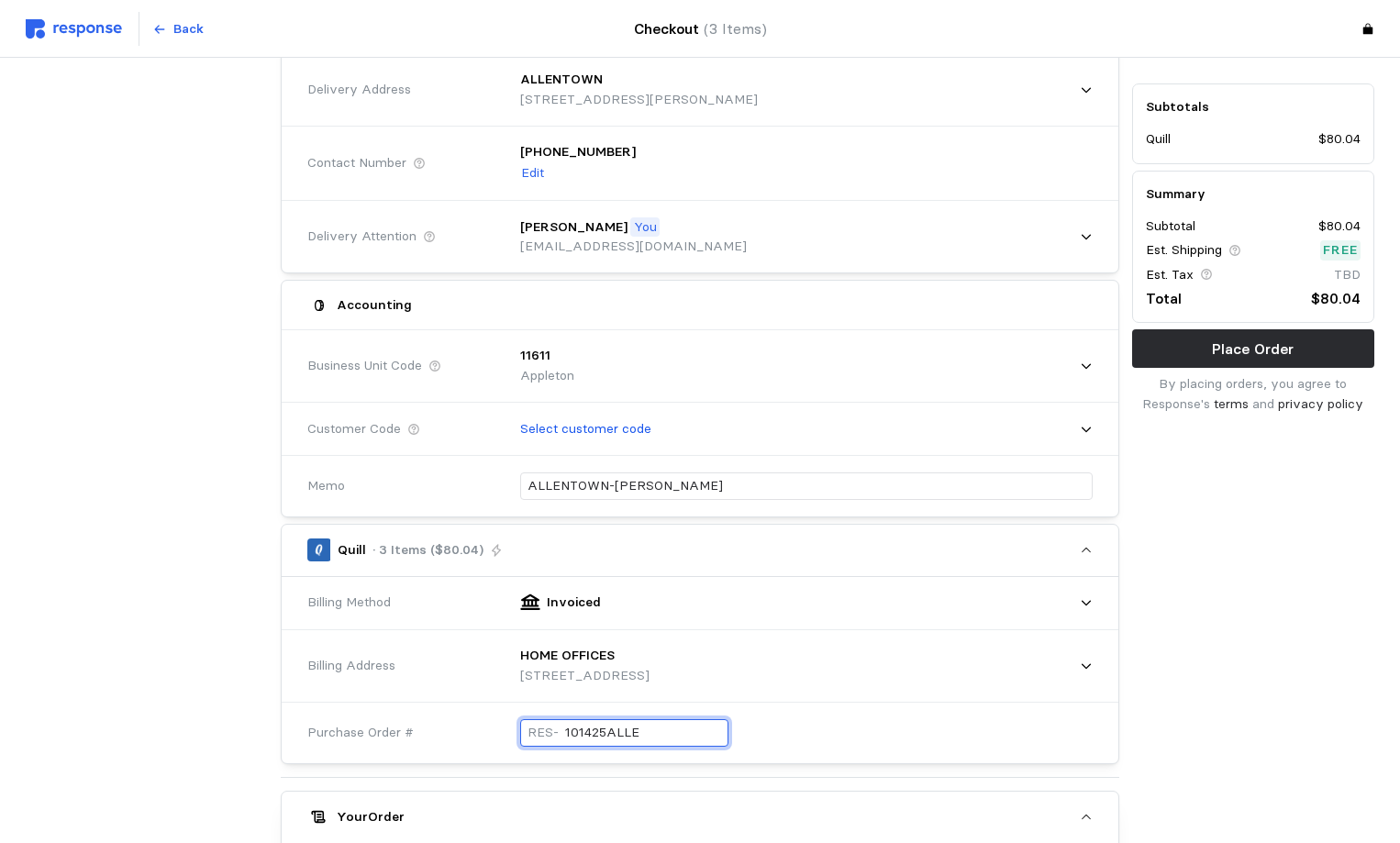
type input "101425ALLEN"
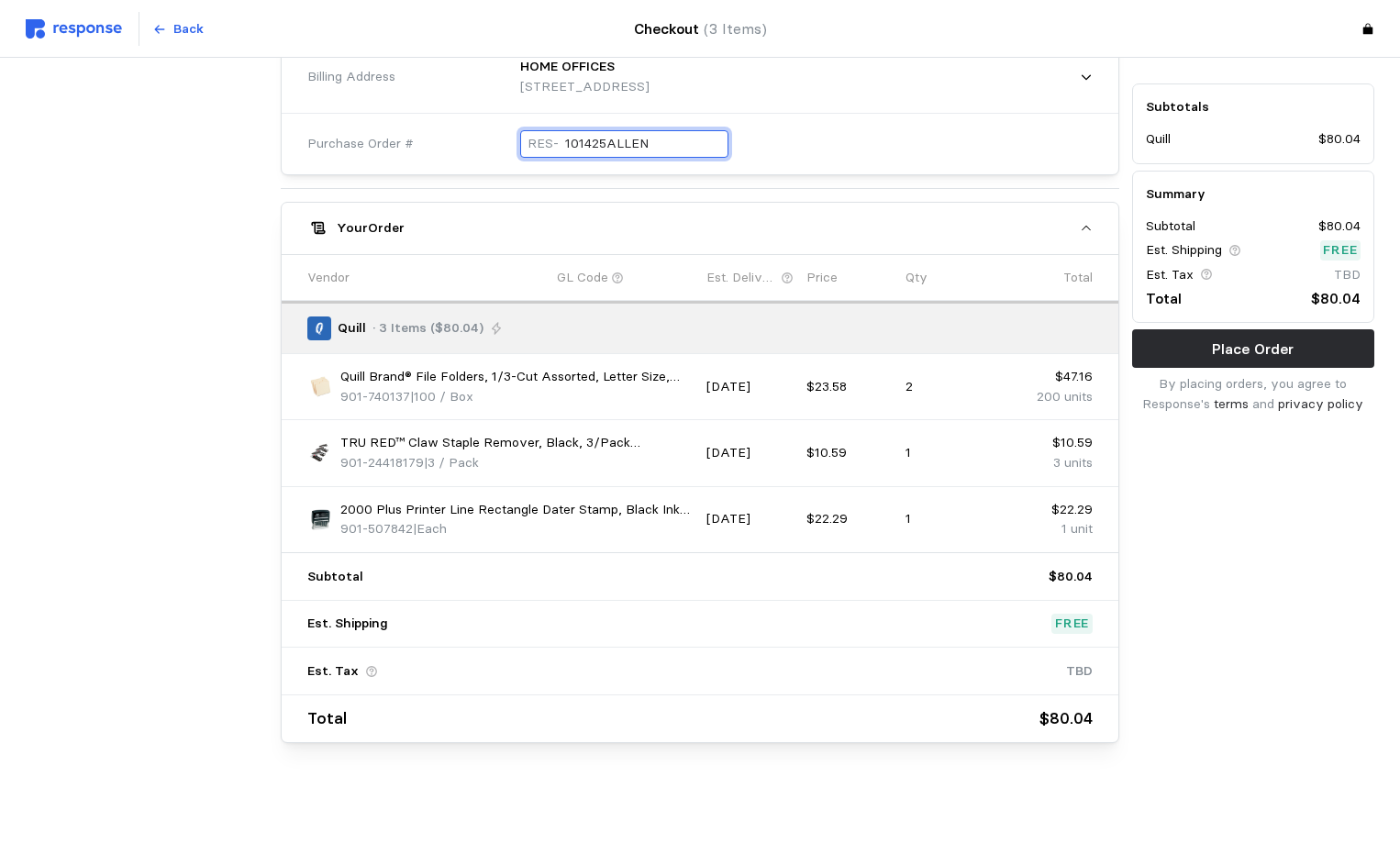
scroll to position [775, 0]
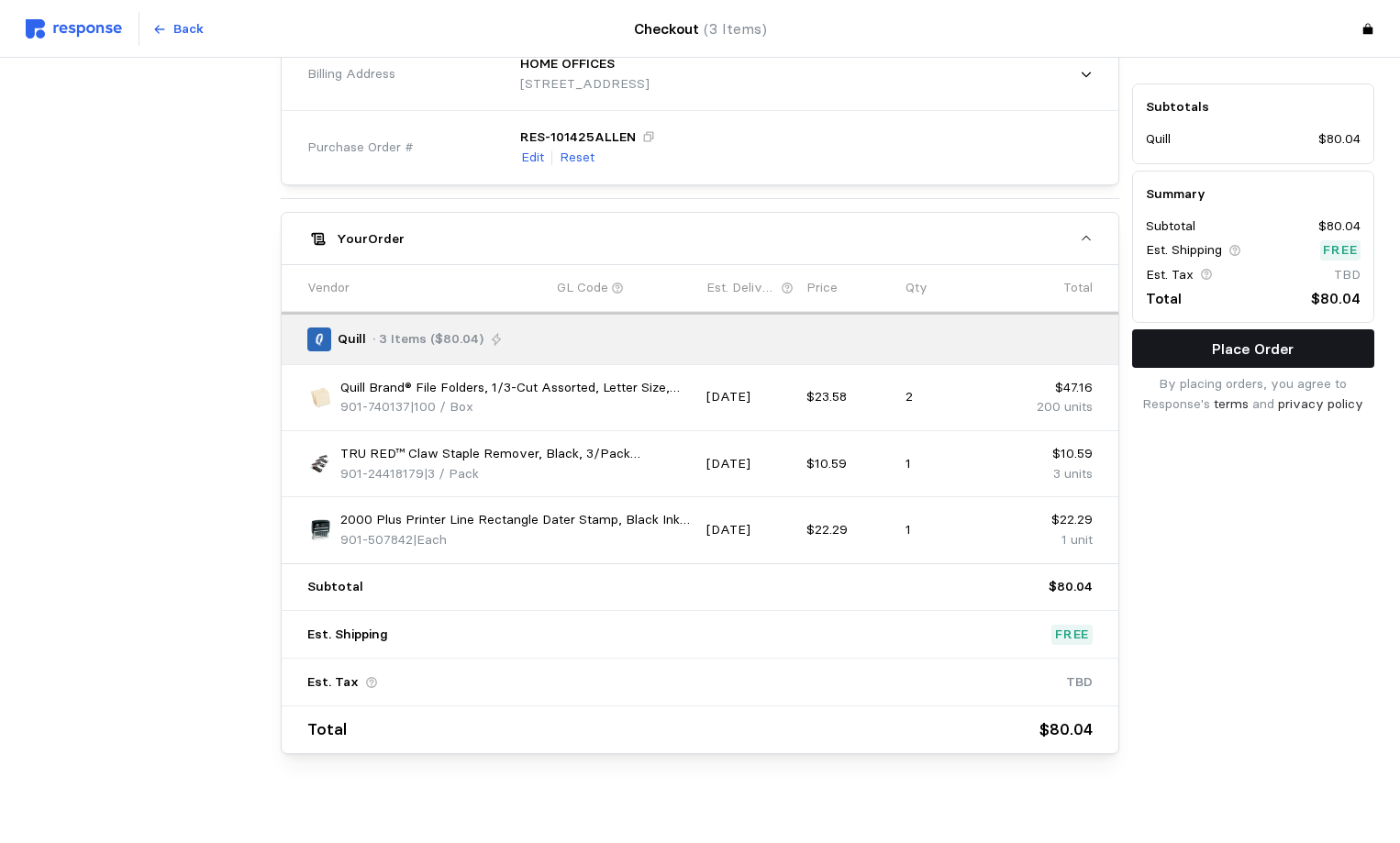
click at [1182, 336] on button "Place Order" at bounding box center [1253, 348] width 242 height 39
